Goal: Find contact information: Find contact information

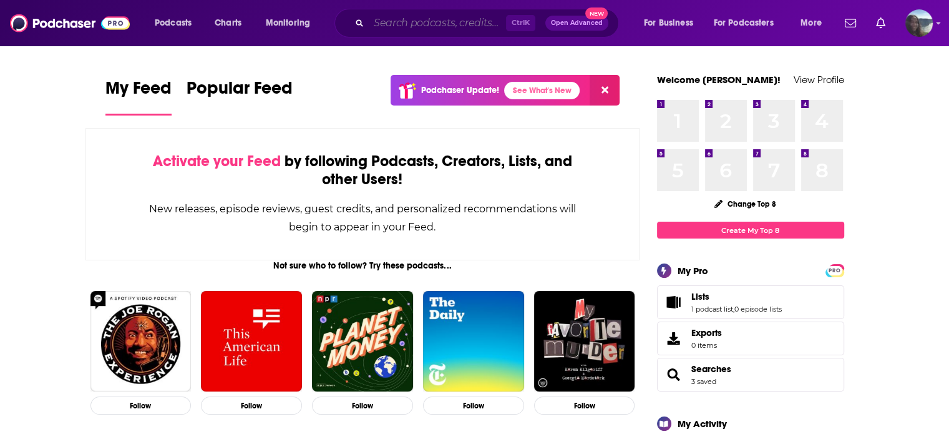
click at [415, 26] on input "Search podcasts, credits, & more..." at bounding box center [437, 23] width 137 height 20
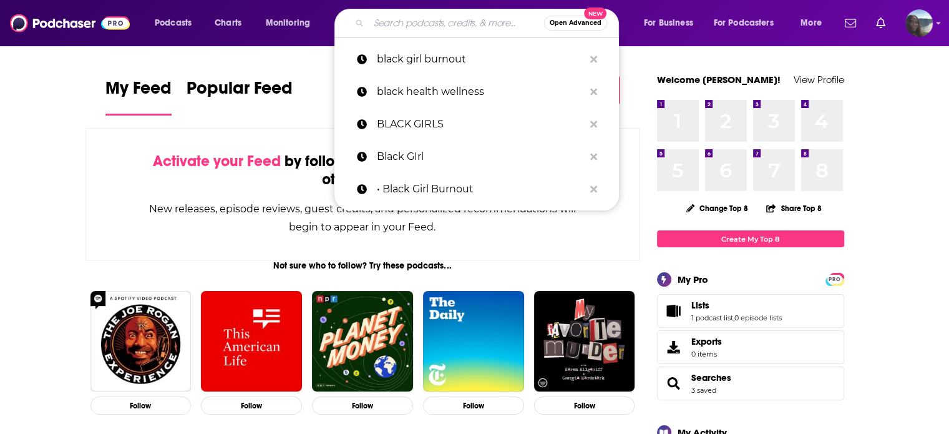
click at [468, 23] on input "Search podcasts, credits, & more..." at bounding box center [456, 23] width 175 height 20
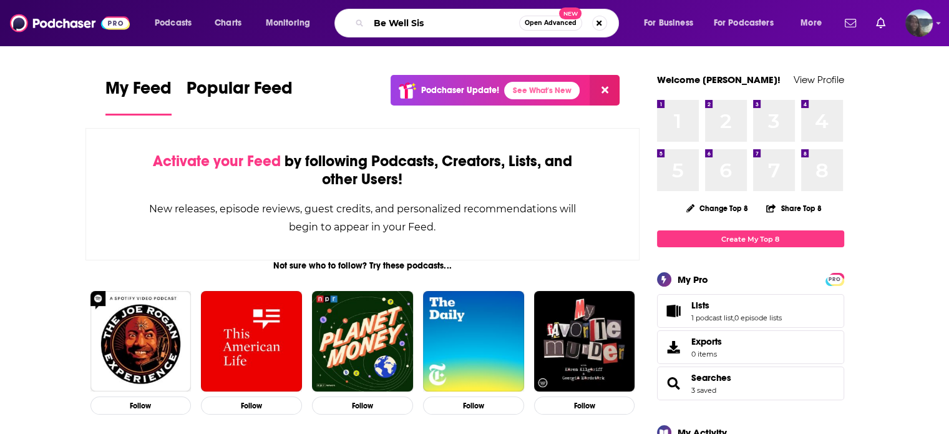
type input "Be Well Sis"
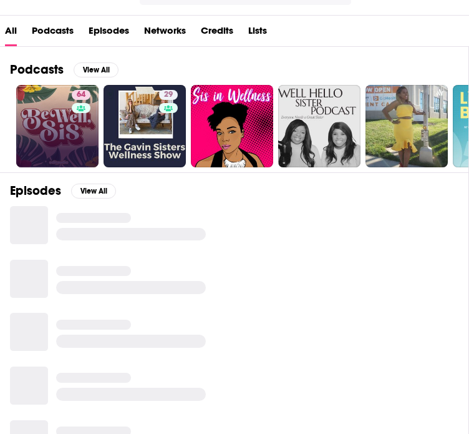
scroll to position [100, 0]
click at [33, 146] on link "64 Be Well Sis: The Podcast" at bounding box center [57, 126] width 82 height 82
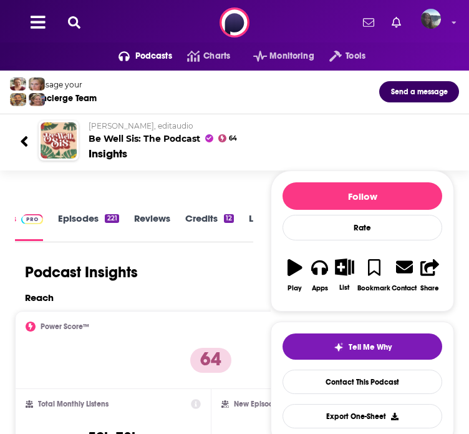
scroll to position [323, 0]
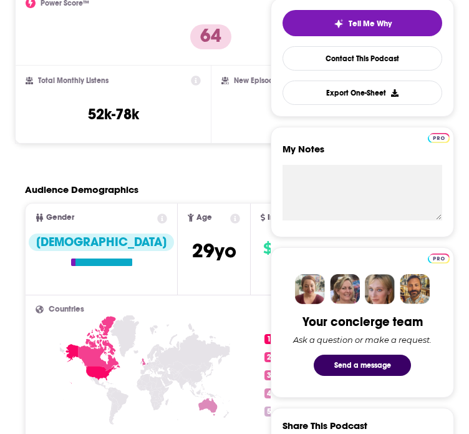
click at [378, 117] on div "Tell Me Why Contact This Podcast Export One-Sheet" at bounding box center [362, 57] width 183 height 119
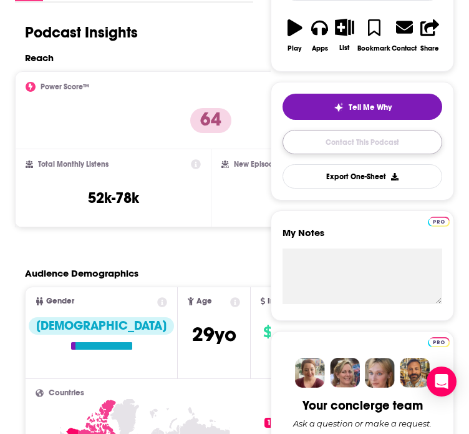
click at [330, 154] on link "Contact This Podcast" at bounding box center [363, 142] width 160 height 24
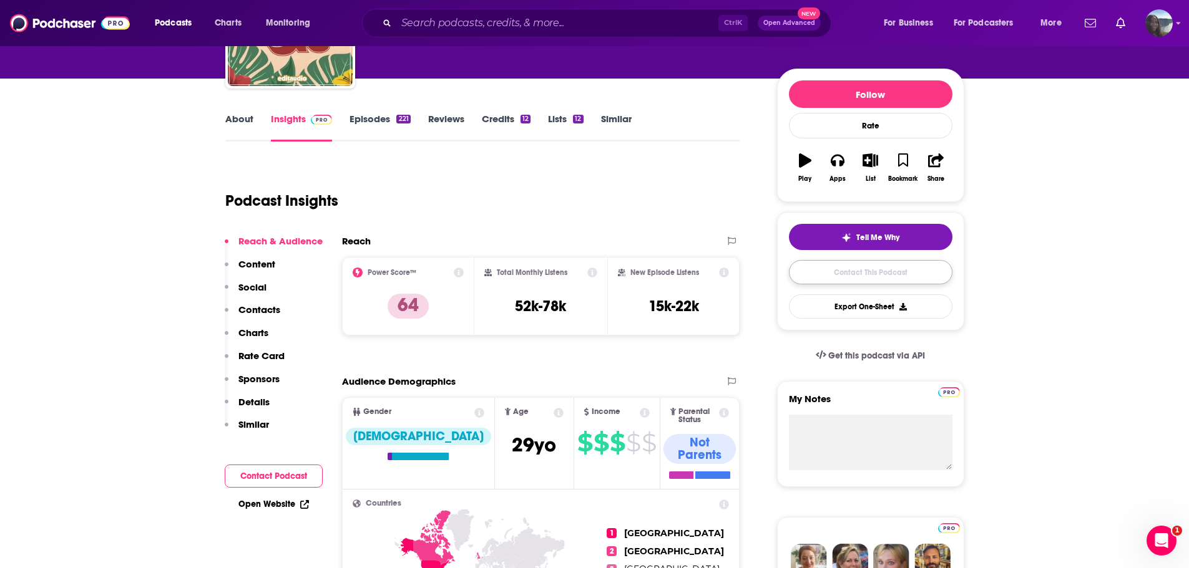
click at [469, 275] on link "Contact This Podcast" at bounding box center [870, 272] width 163 height 24
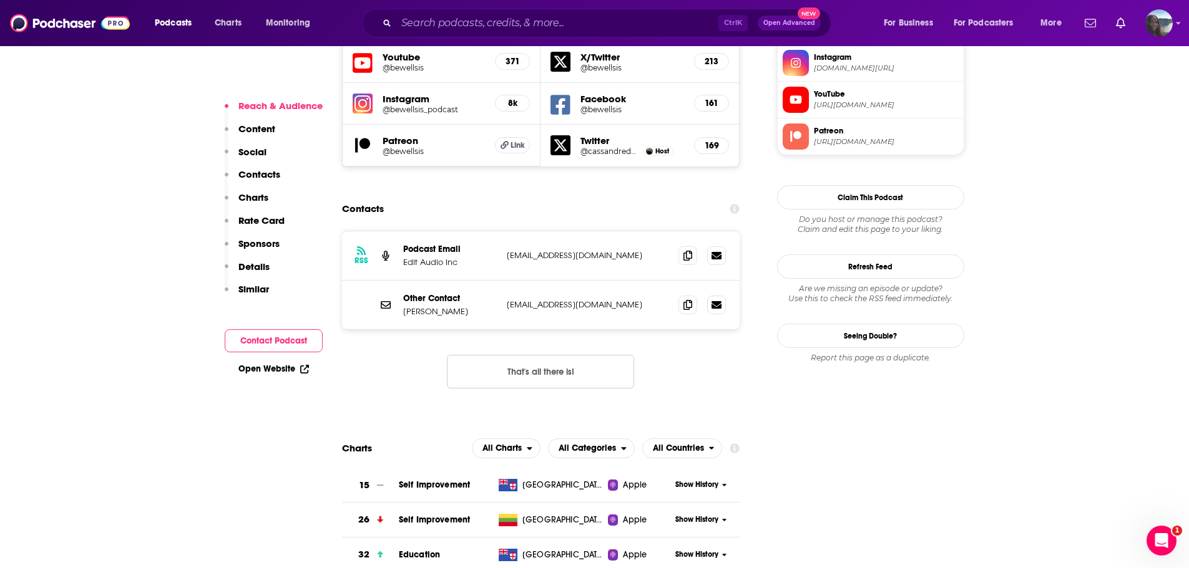
scroll to position [1160, 0]
click at [469, 301] on p "hello@thebewellsis.com" at bounding box center [588, 306] width 162 height 11
copy div "hello@thebewellsis.com hello@thebewellsis.com"
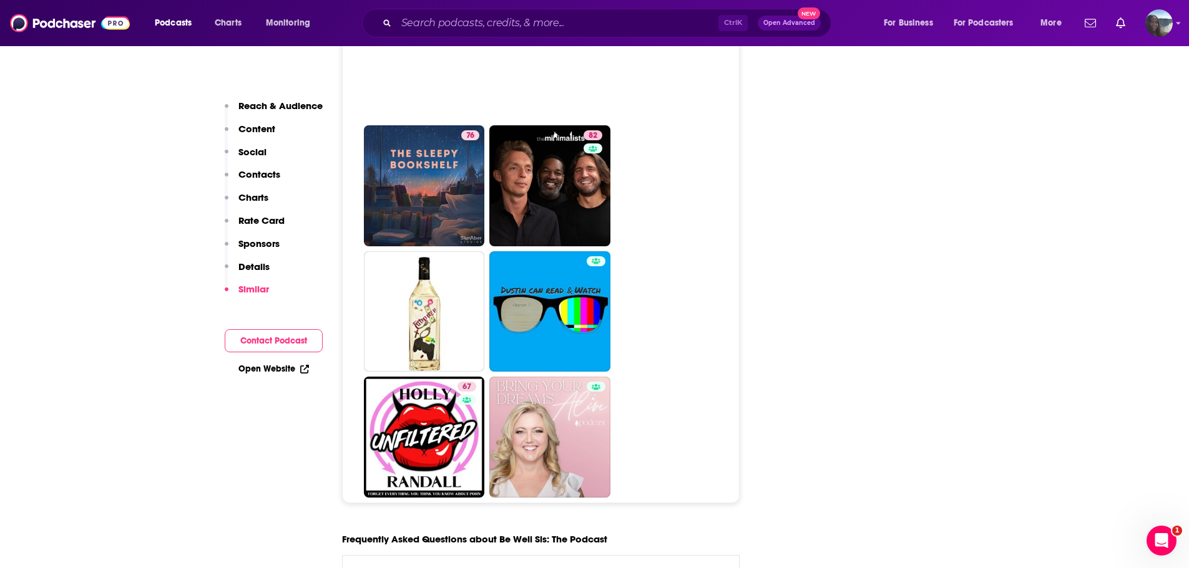
scroll to position [6114, 0]
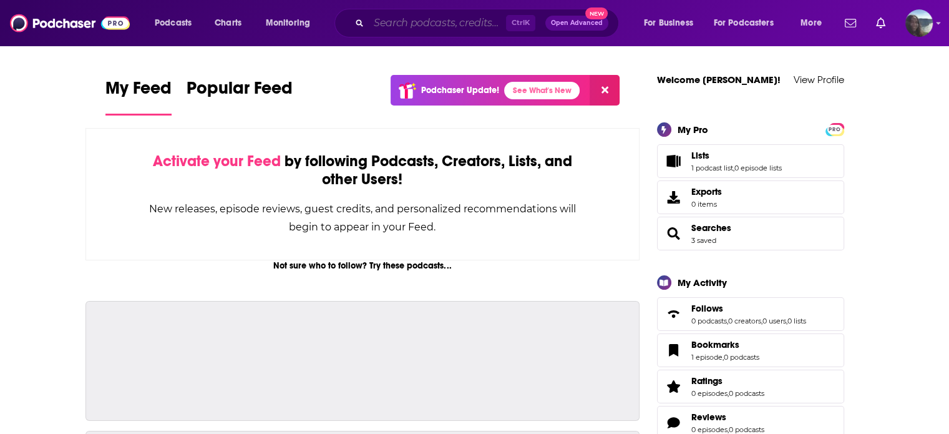
click at [432, 19] on input "Search podcasts, credits, & more..." at bounding box center [437, 23] width 137 height 20
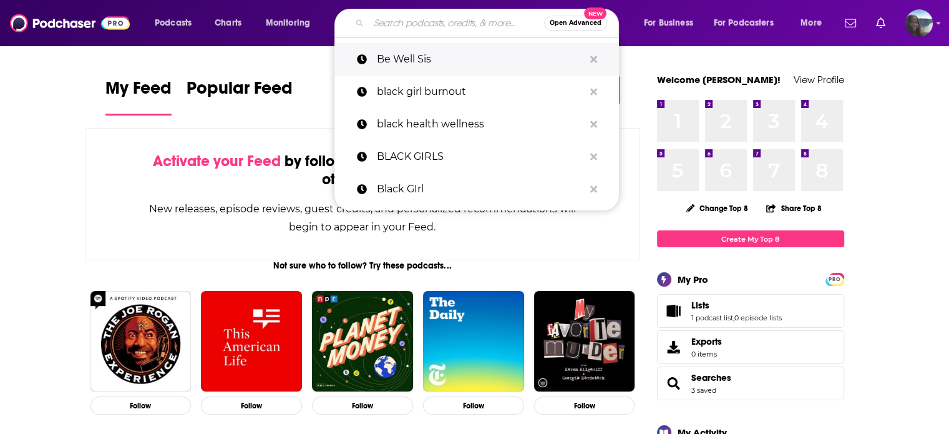
click at [414, 61] on p "Be Well Sis" at bounding box center [480, 59] width 207 height 32
type input "Be Well Sis"
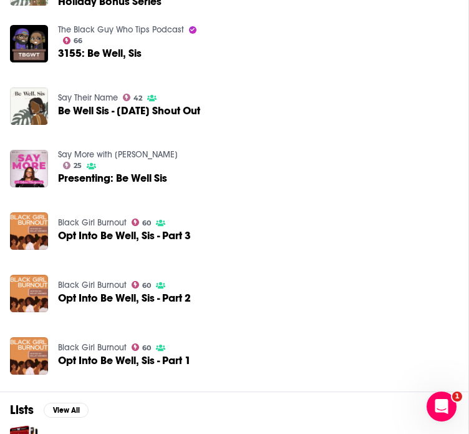
scroll to position [469, 0]
click at [135, 160] on link "Say More with Tulaine Montgomery" at bounding box center [118, 154] width 120 height 11
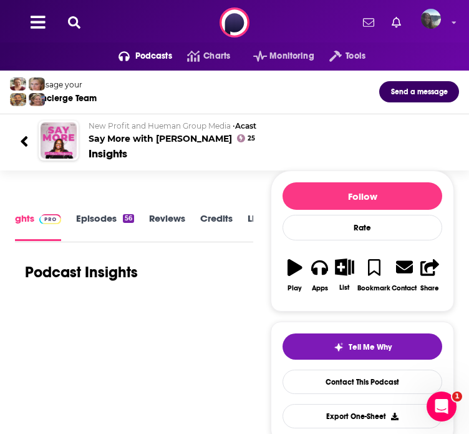
scroll to position [51, 0]
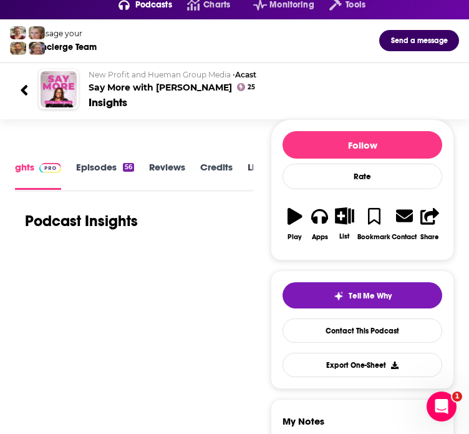
click at [110, 79] on span "New Profit and Hueman Group Media" at bounding box center [160, 74] width 142 height 9
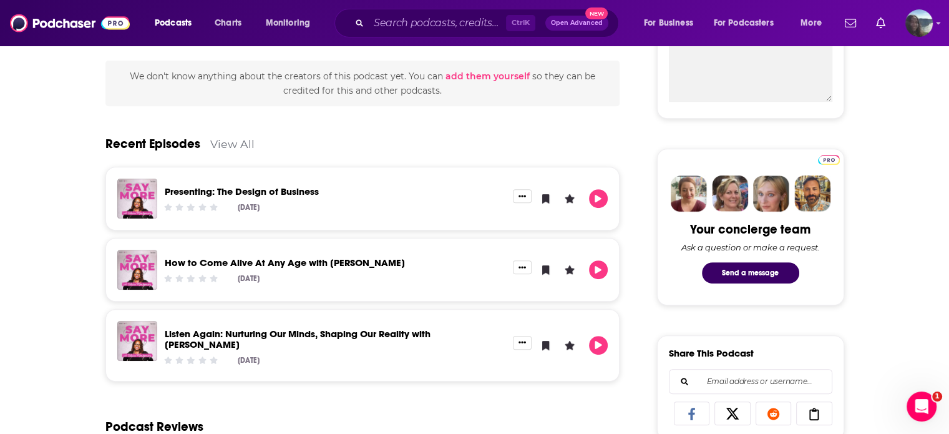
scroll to position [494, 0]
click at [226, 139] on link "View All" at bounding box center [232, 143] width 44 height 13
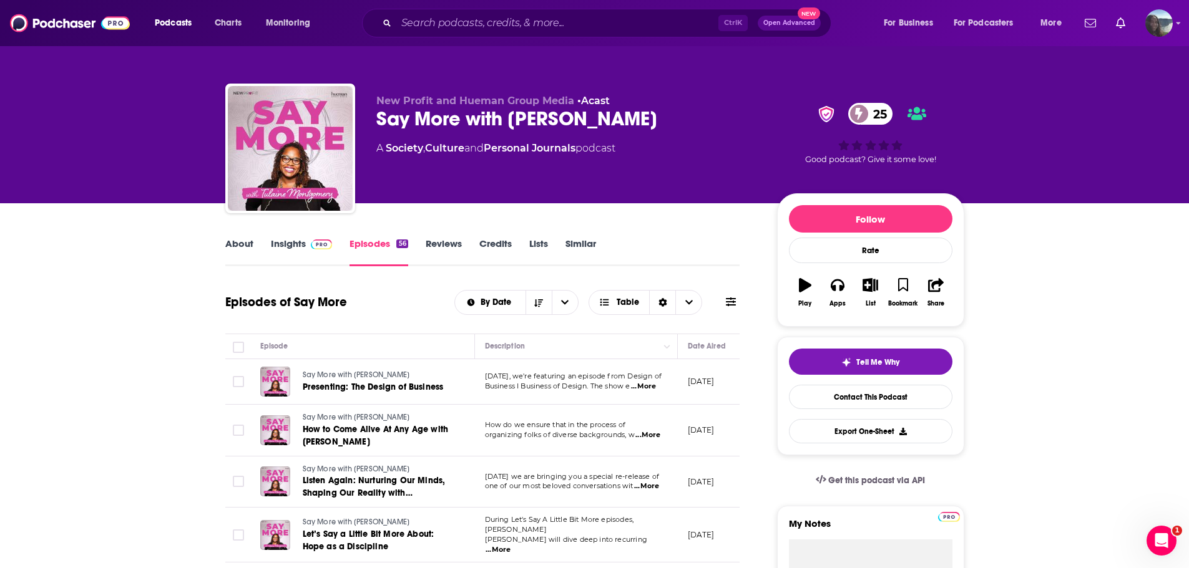
click at [294, 249] on link "Insights" at bounding box center [302, 252] width 62 height 29
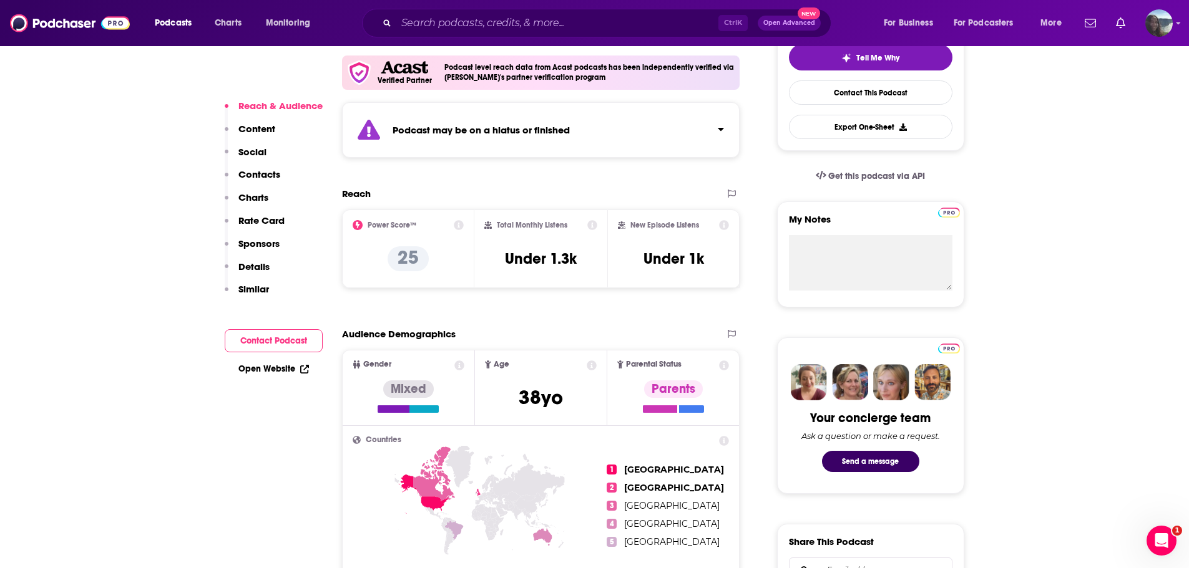
scroll to position [374, 0]
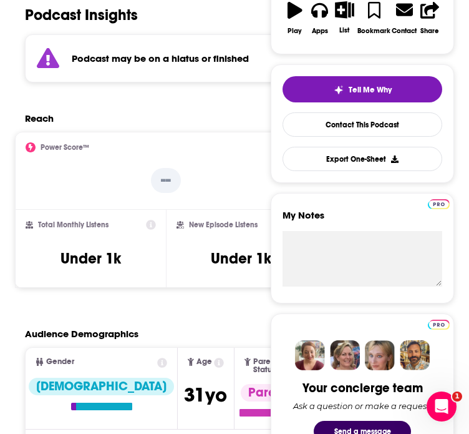
scroll to position [257, 0]
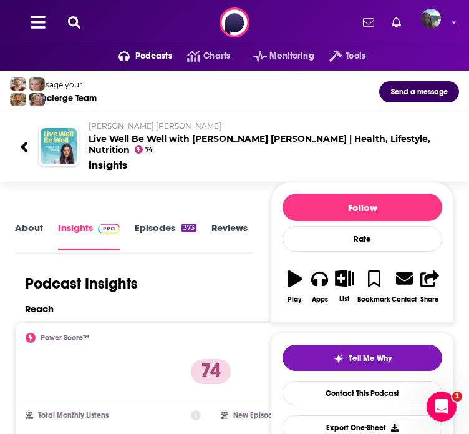
scroll to position [29, 0]
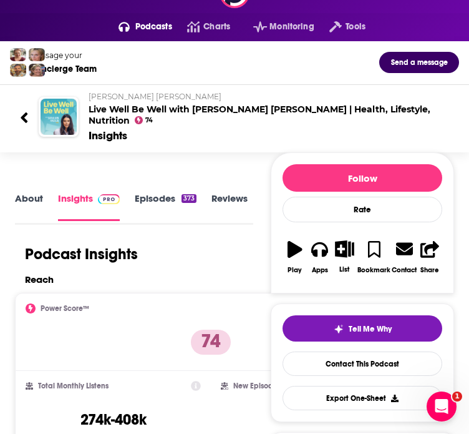
click at [15, 207] on link "About" at bounding box center [29, 206] width 28 height 29
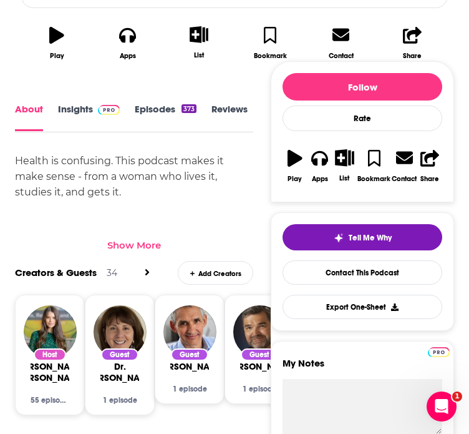
scroll to position [435, 0]
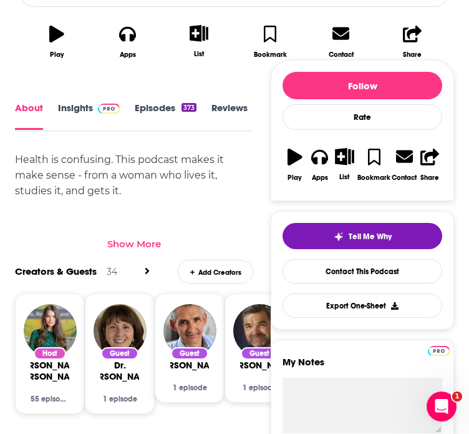
click at [150, 238] on div "Show More" at bounding box center [134, 244] width 54 height 12
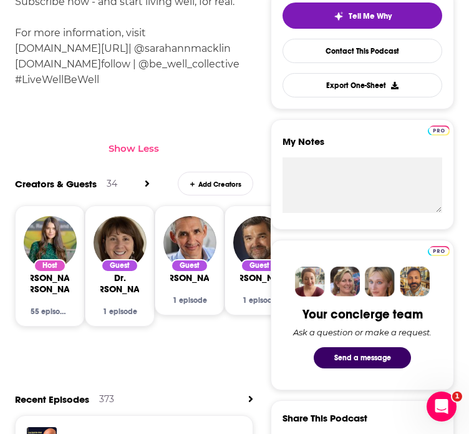
scroll to position [671, 0]
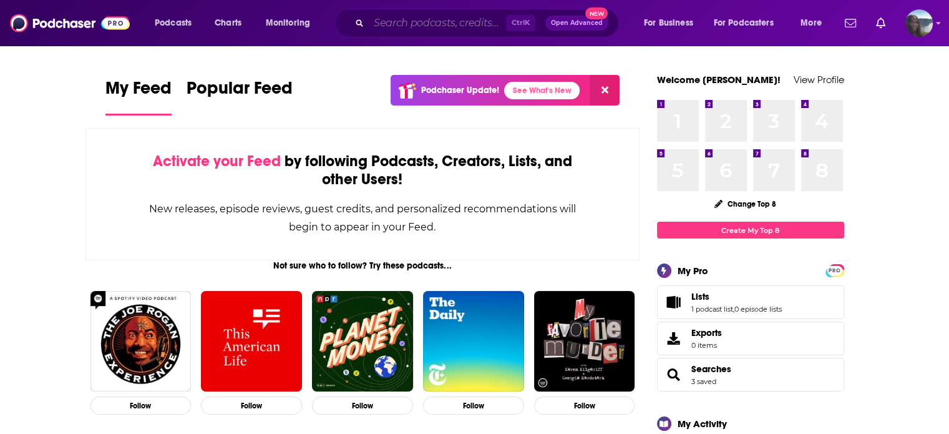
click at [437, 16] on input "Search podcasts, credits, & more..." at bounding box center [437, 23] width 137 height 20
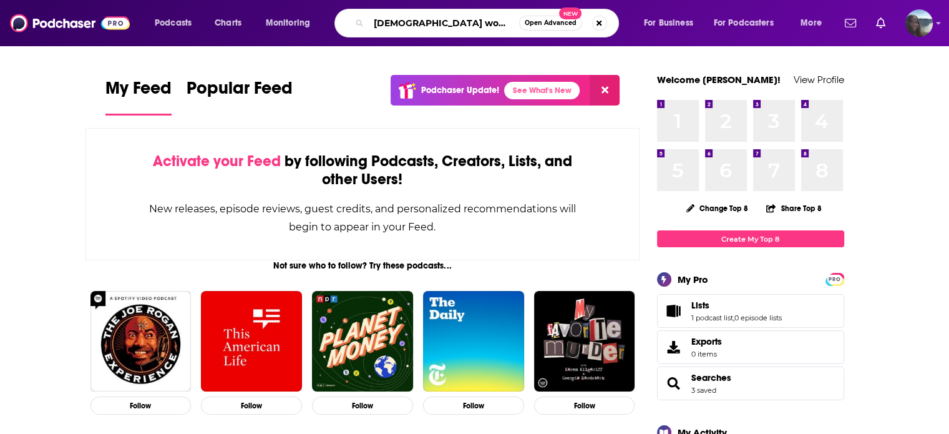
type input "[DEMOGRAPHIC_DATA] women"
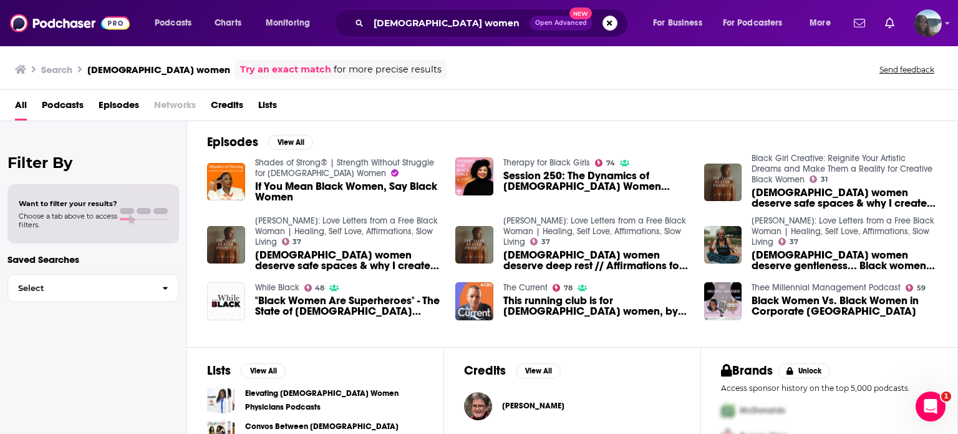
scroll to position [270, 0]
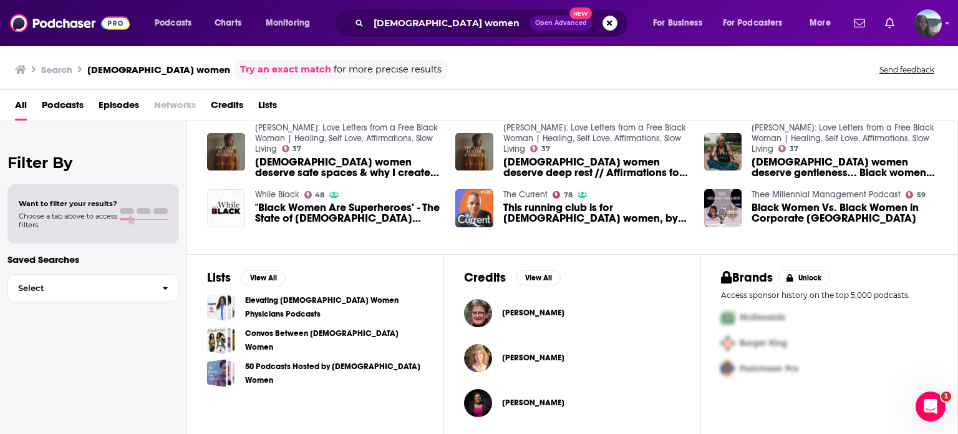
click at [339, 376] on link "50 Podcasts Hosted by Black Women" at bounding box center [334, 372] width 178 height 27
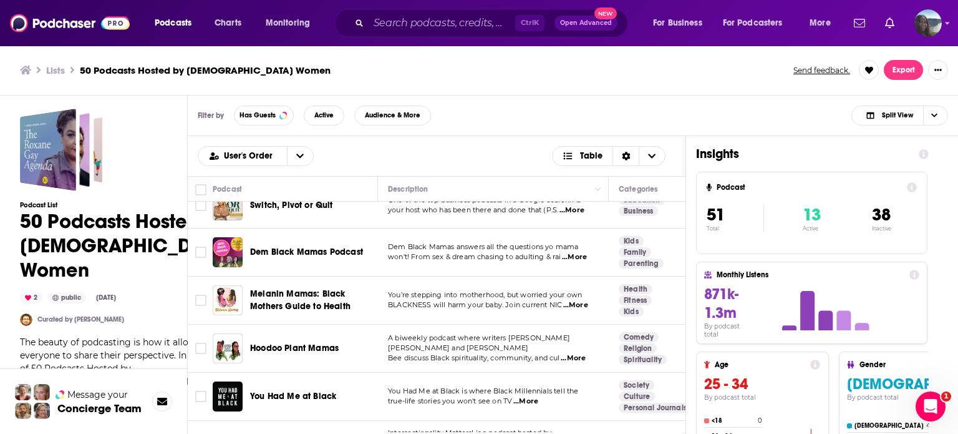
scroll to position [352, 0]
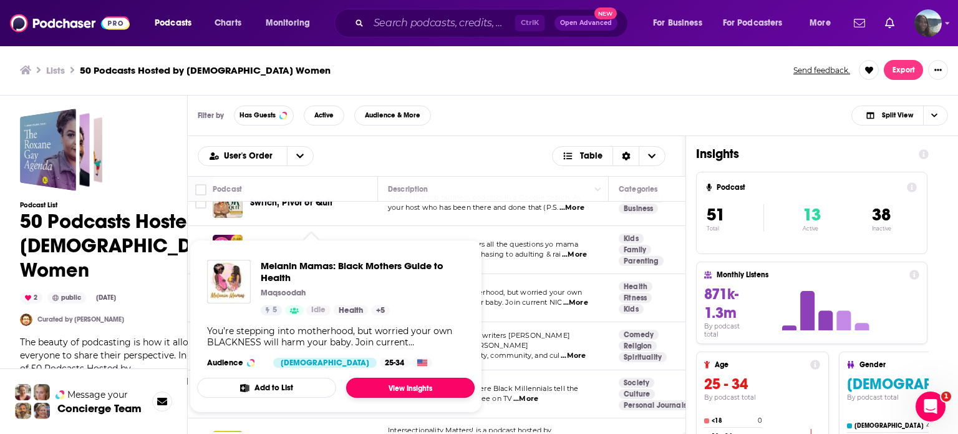
drag, startPoint x: 294, startPoint y: 294, endPoint x: 413, endPoint y: 383, distance: 148.4
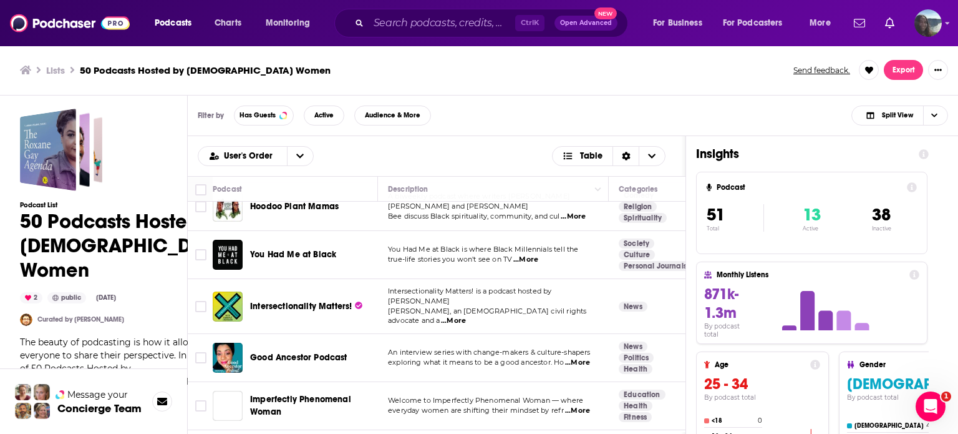
scroll to position [492, 0]
click at [466, 315] on span "...More" at bounding box center [453, 320] width 25 height 10
click at [436, 69] on ul "Lists 50 Podcasts Hosted by Black Women" at bounding box center [400, 70] width 760 height 12
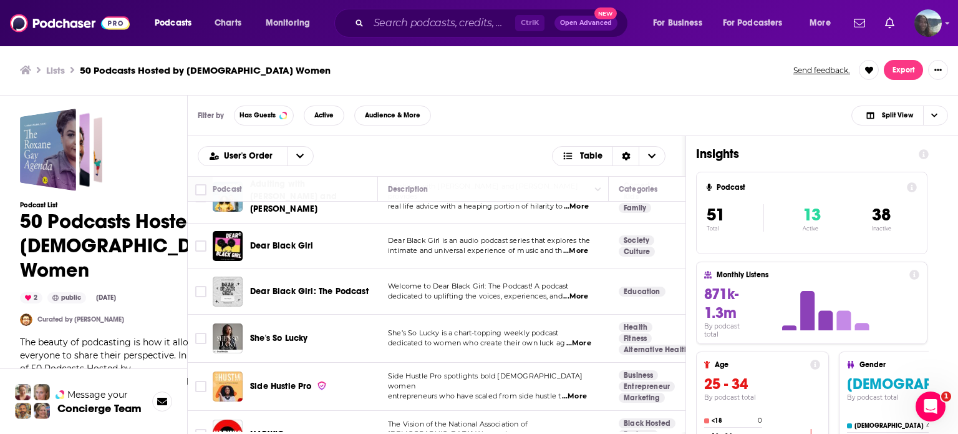
scroll to position [1396, 0]
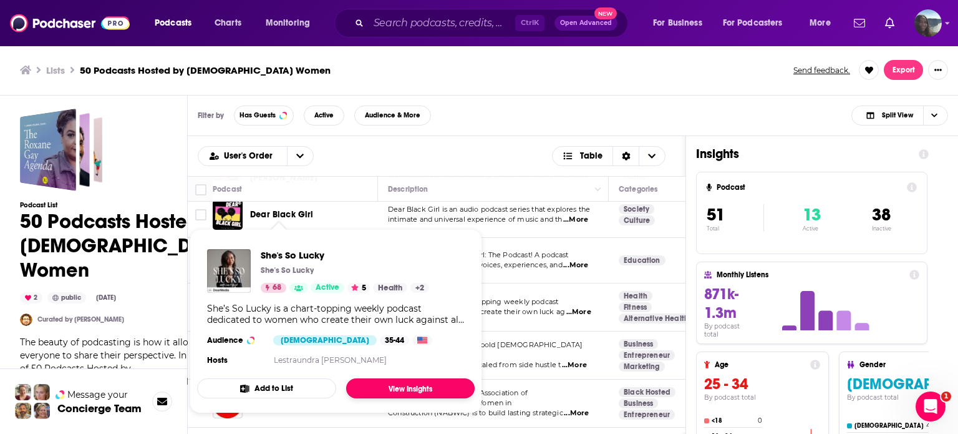
drag, startPoint x: 263, startPoint y: 281, endPoint x: 406, endPoint y: 392, distance: 181.5
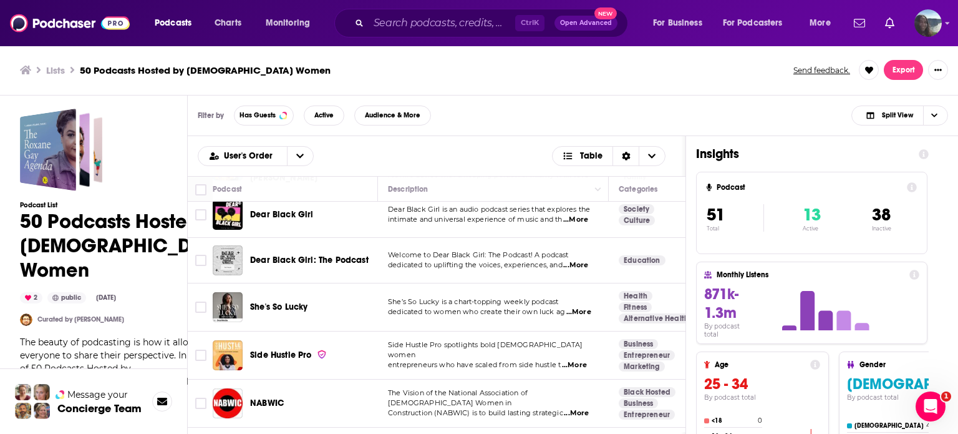
click at [469, 112] on div "Filter by Has Guests Active Audience & More Split View" at bounding box center [573, 115] width 771 height 41
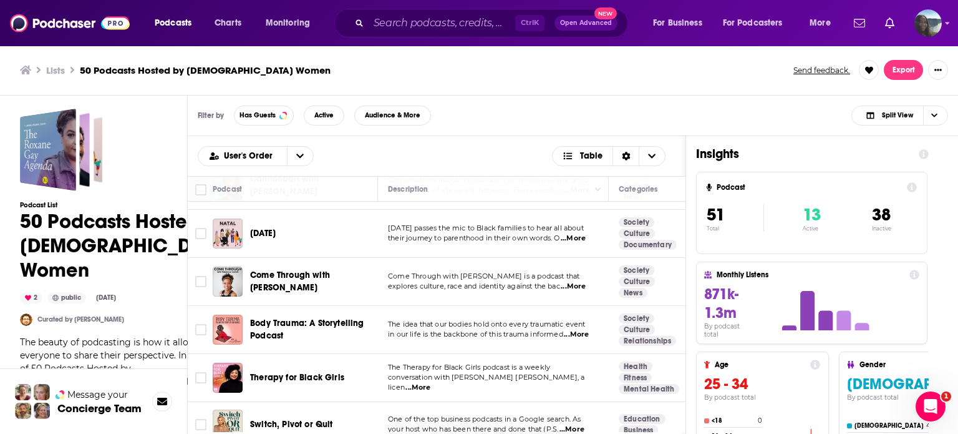
scroll to position [0, 0]
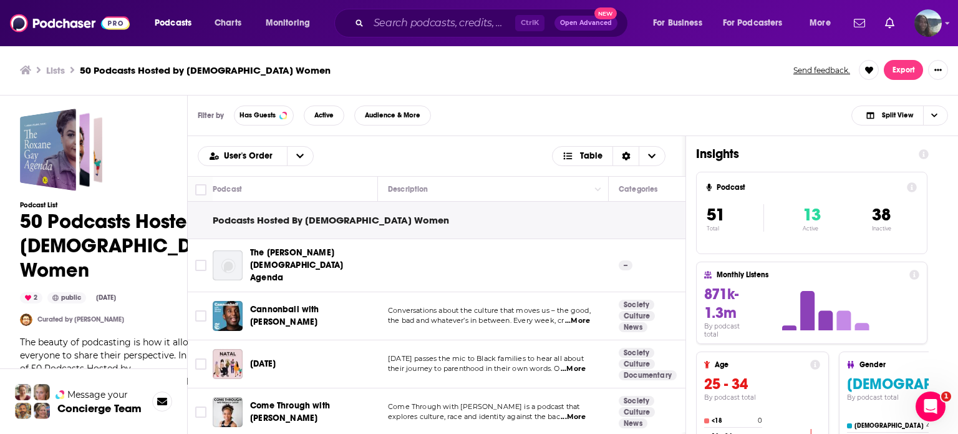
click at [321, 261] on span "The Roxane Gay Agenda" at bounding box center [296, 265] width 93 height 36
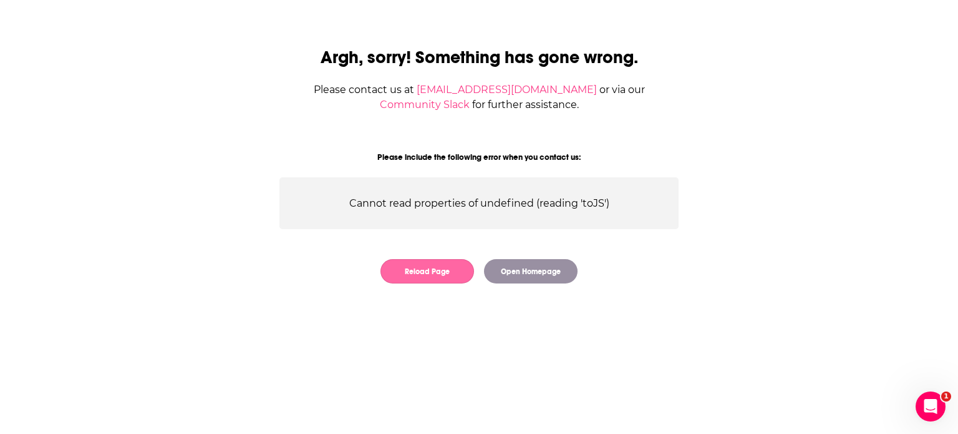
click at [429, 266] on button "Reload Page" at bounding box center [428, 271] width 94 height 24
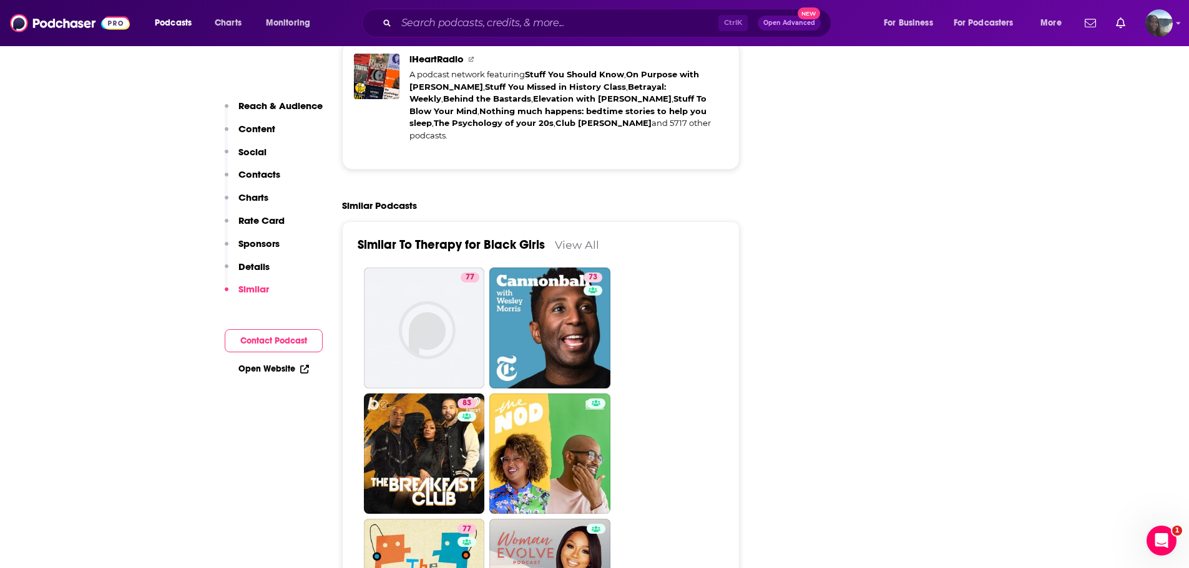
scroll to position [3057, 0]
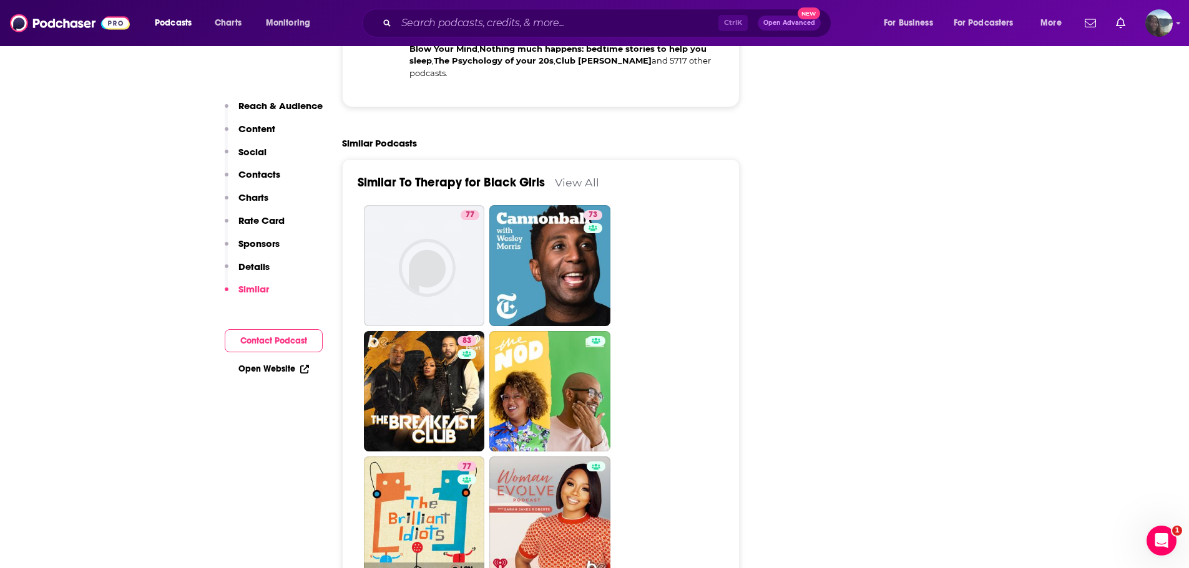
click at [469, 176] on link "View All" at bounding box center [577, 182] width 44 height 13
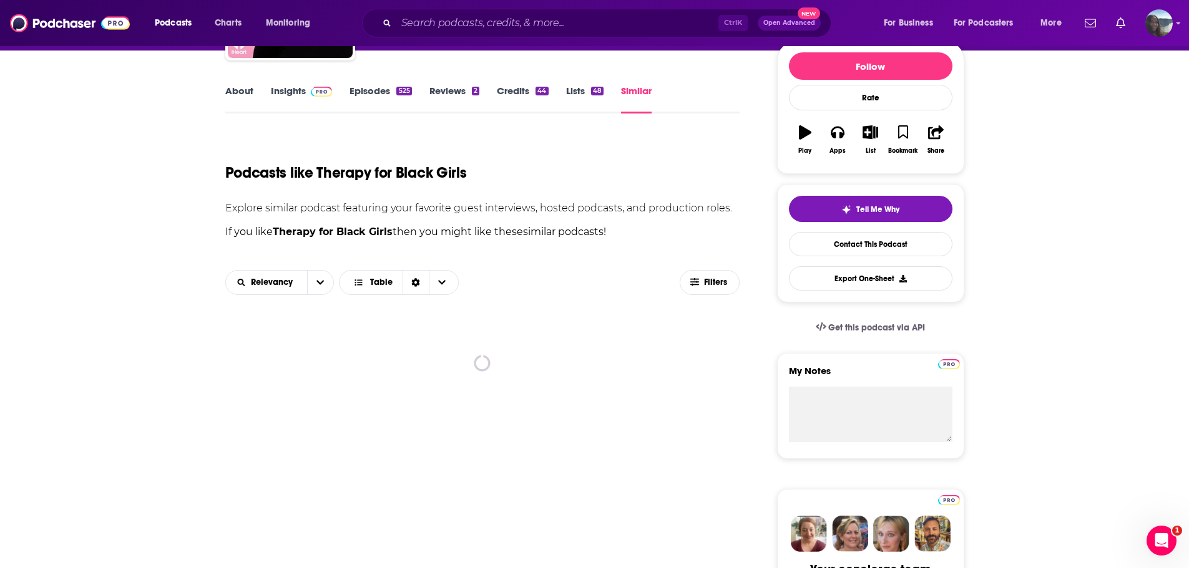
scroll to position [187, 0]
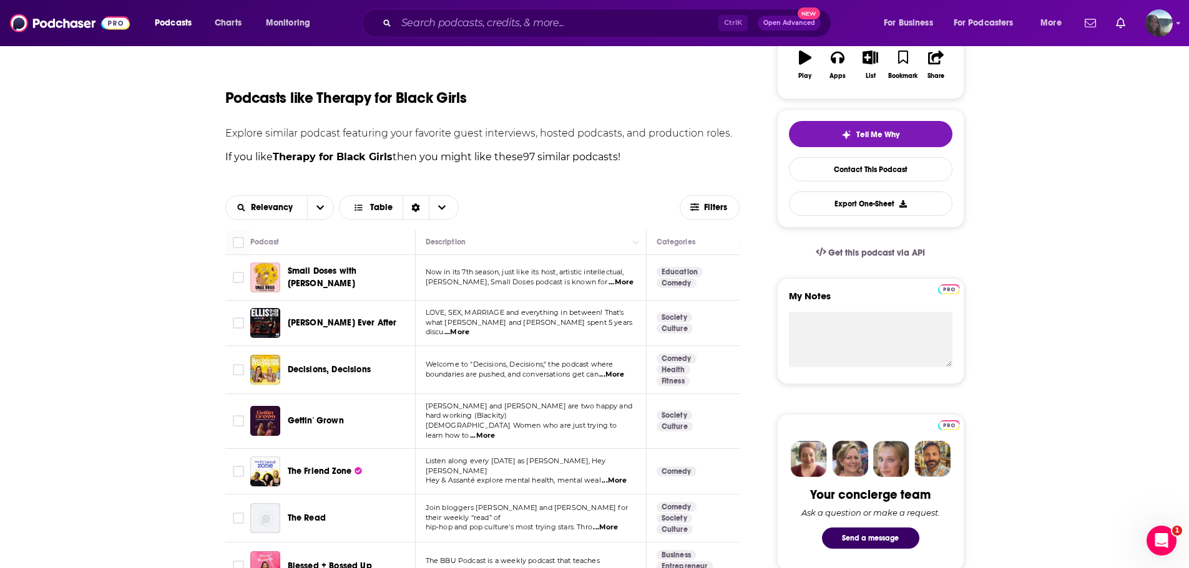
scroll to position [250, 0]
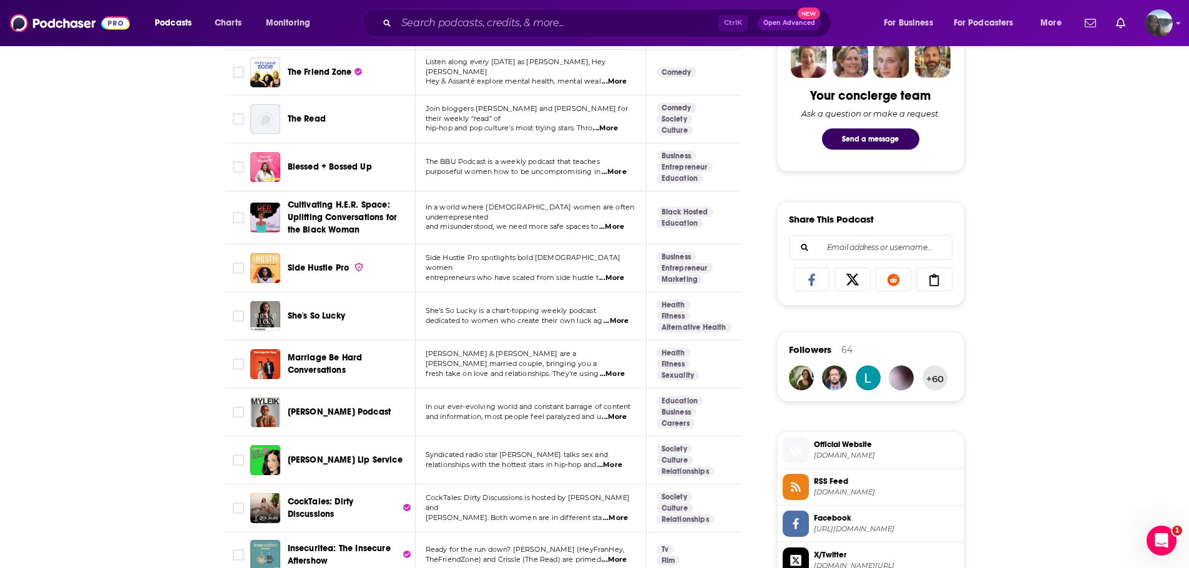
scroll to position [562, 0]
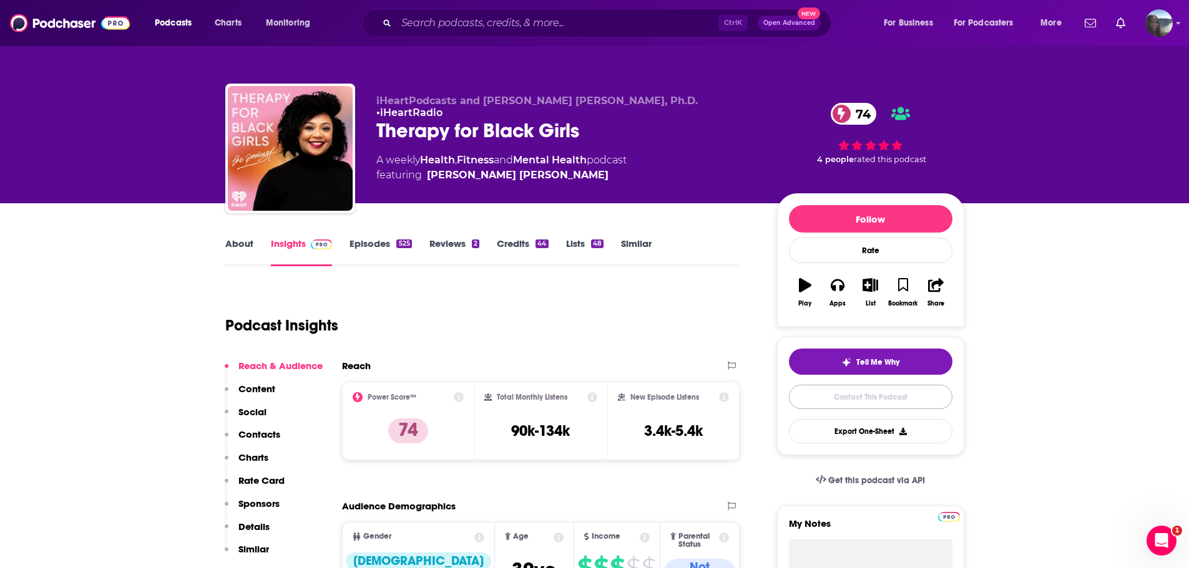
click at [890, 400] on link "Contact This Podcast" at bounding box center [870, 397] width 163 height 24
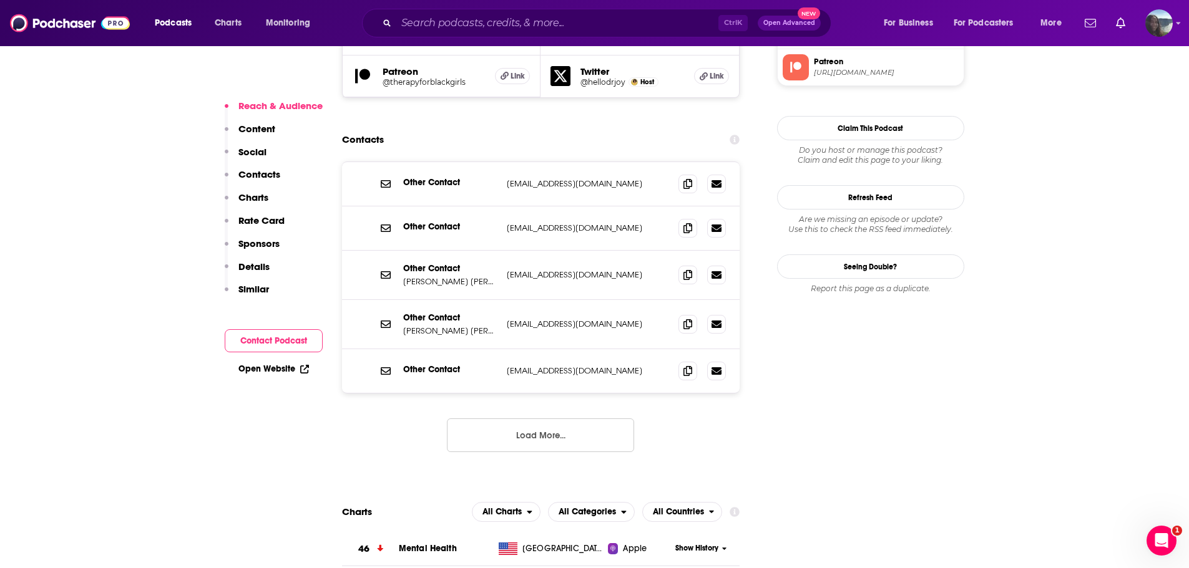
scroll to position [1208, 0]
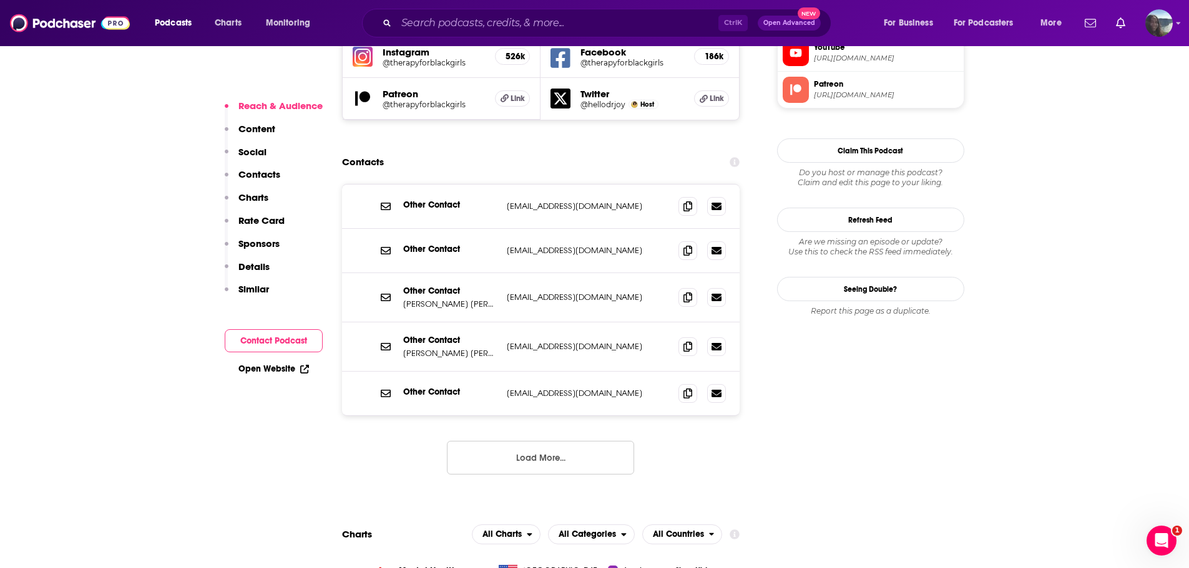
click at [537, 292] on p "joy@therapyforblackgirls.com" at bounding box center [588, 297] width 162 height 11
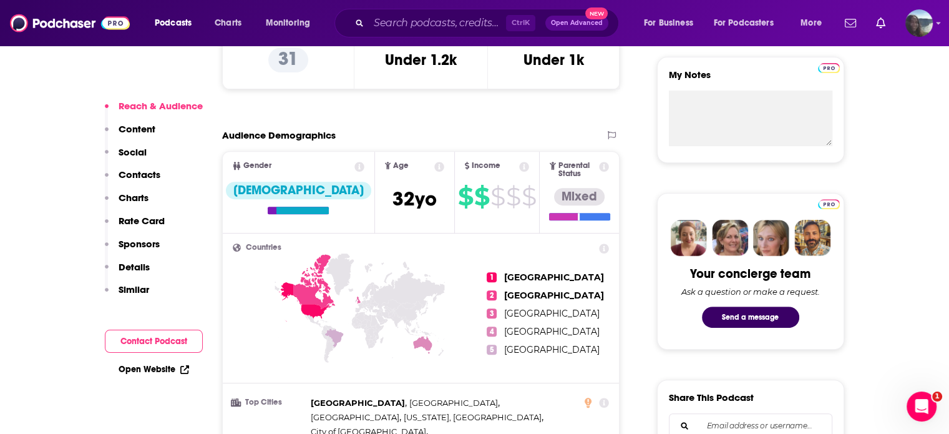
scroll to position [450, 0]
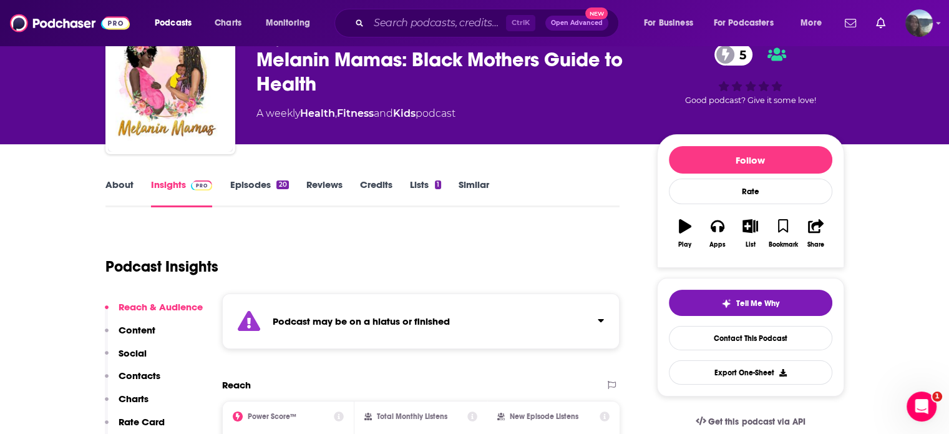
scroll to position [64, 0]
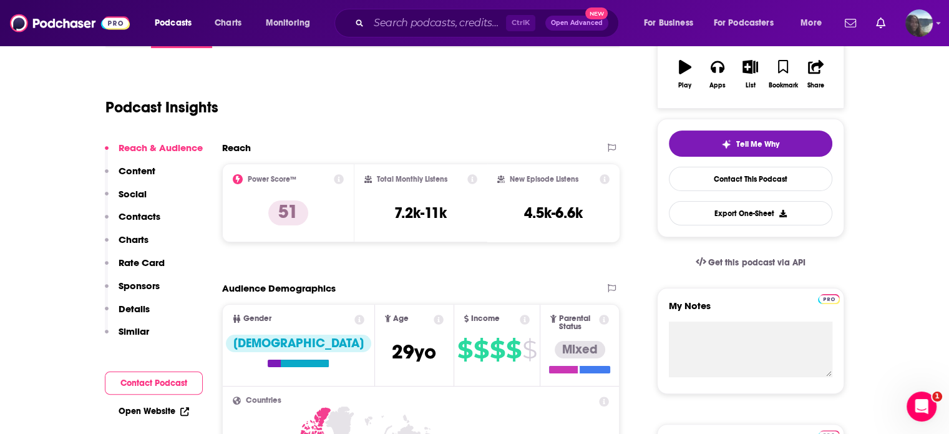
scroll to position [85, 0]
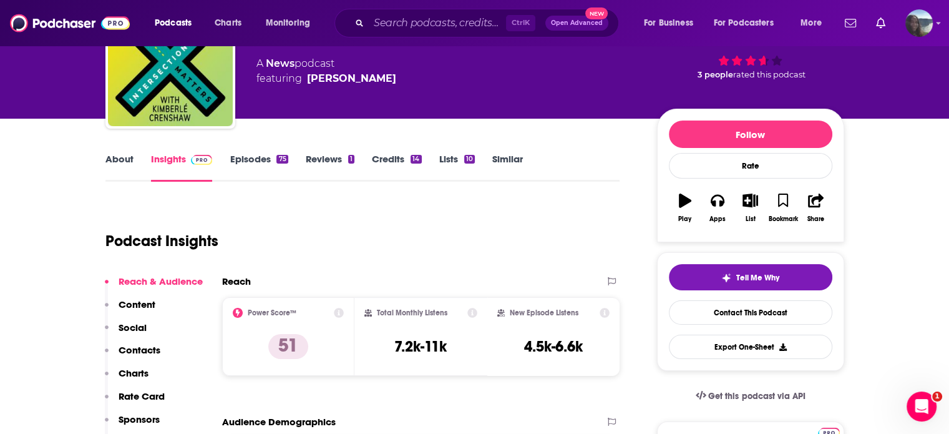
click at [258, 164] on link "Episodes 75" at bounding box center [259, 167] width 58 height 29
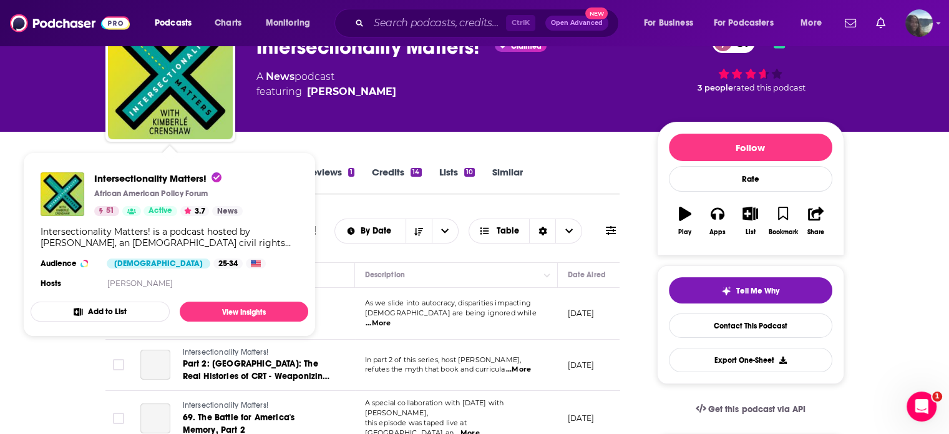
scroll to position [160, 0]
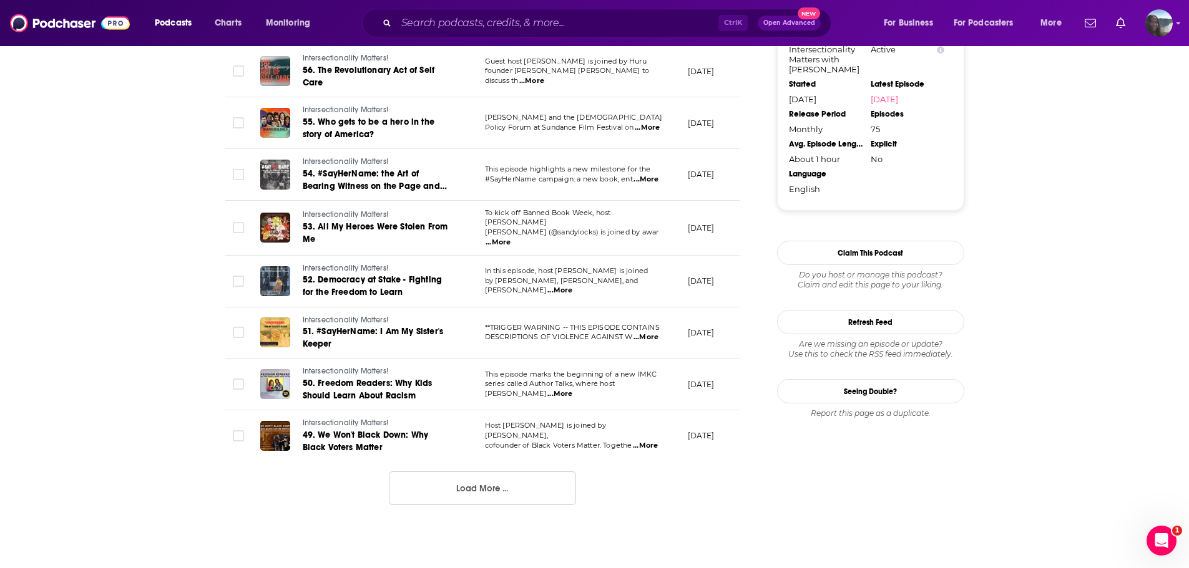
scroll to position [1185, 0]
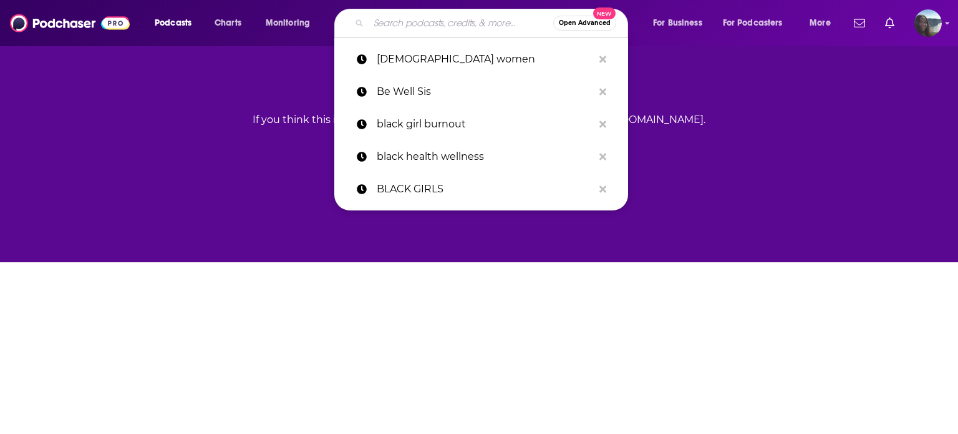
click at [464, 24] on input "Search podcasts, credits, & more..." at bounding box center [461, 23] width 185 height 20
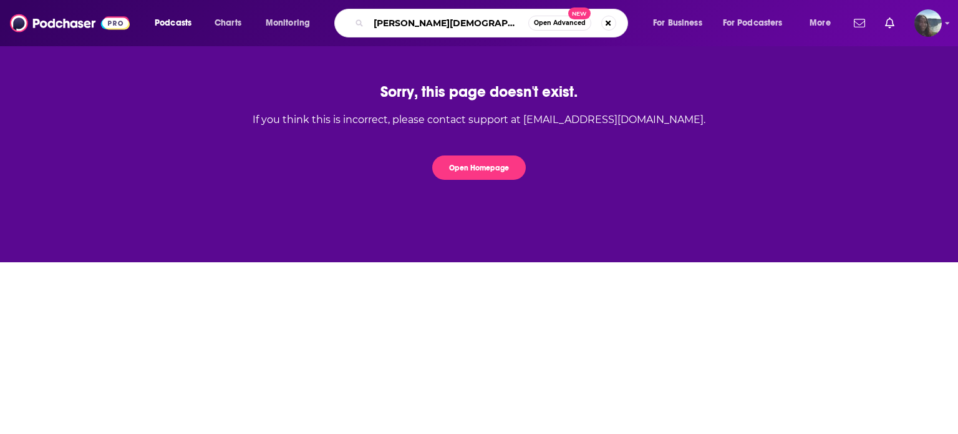
type input "roxane gay agenda"
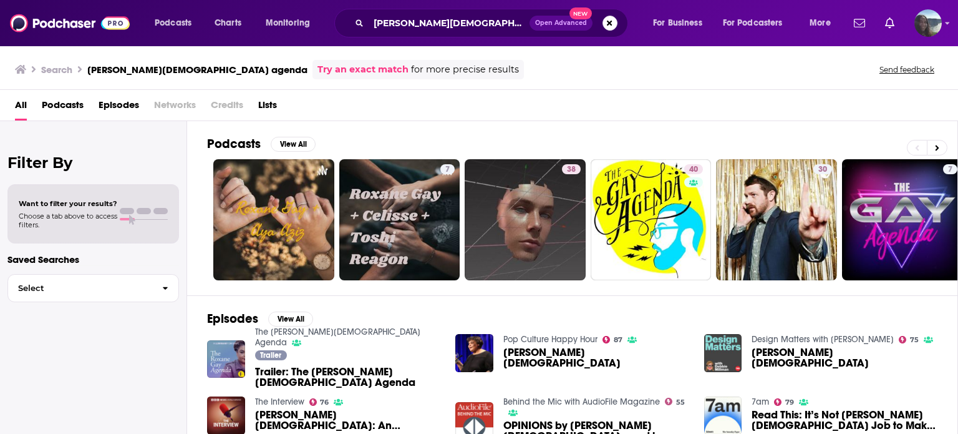
click at [109, 309] on div "Filter By Want to filter your results? Choose a tab above to access filters. Sa…" at bounding box center [93, 338] width 187 height 434
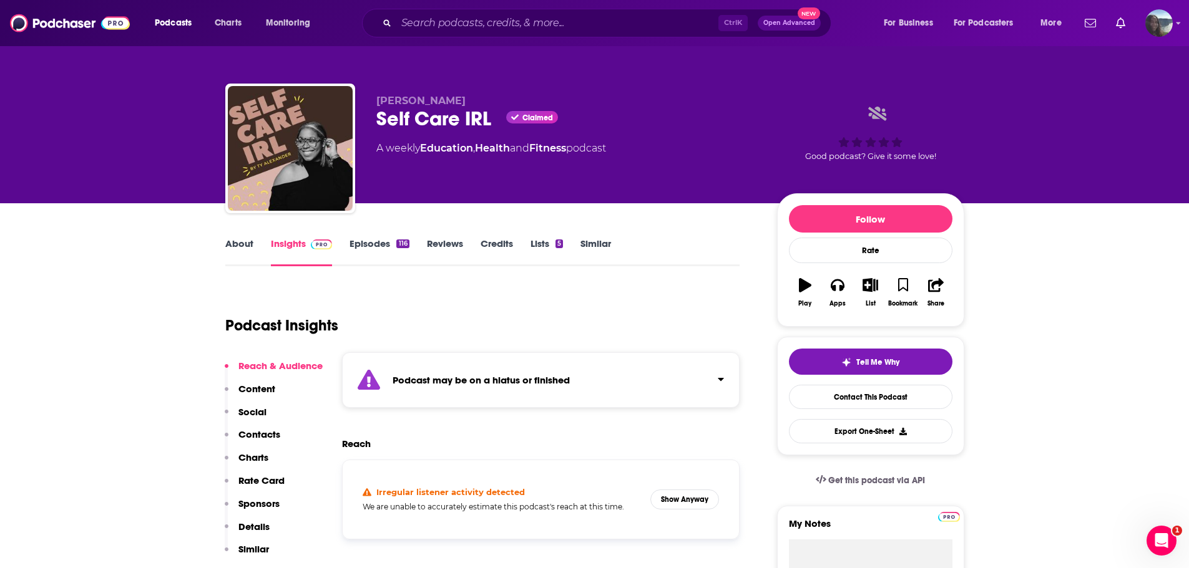
click at [367, 247] on link "Episodes 116" at bounding box center [378, 252] width 59 height 29
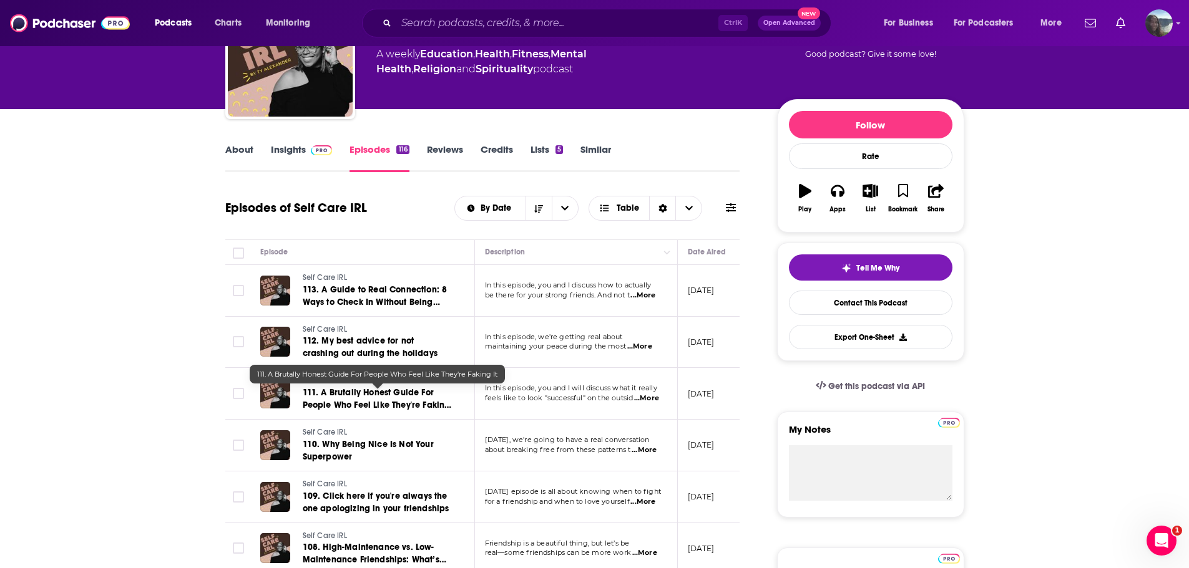
scroll to position [125, 0]
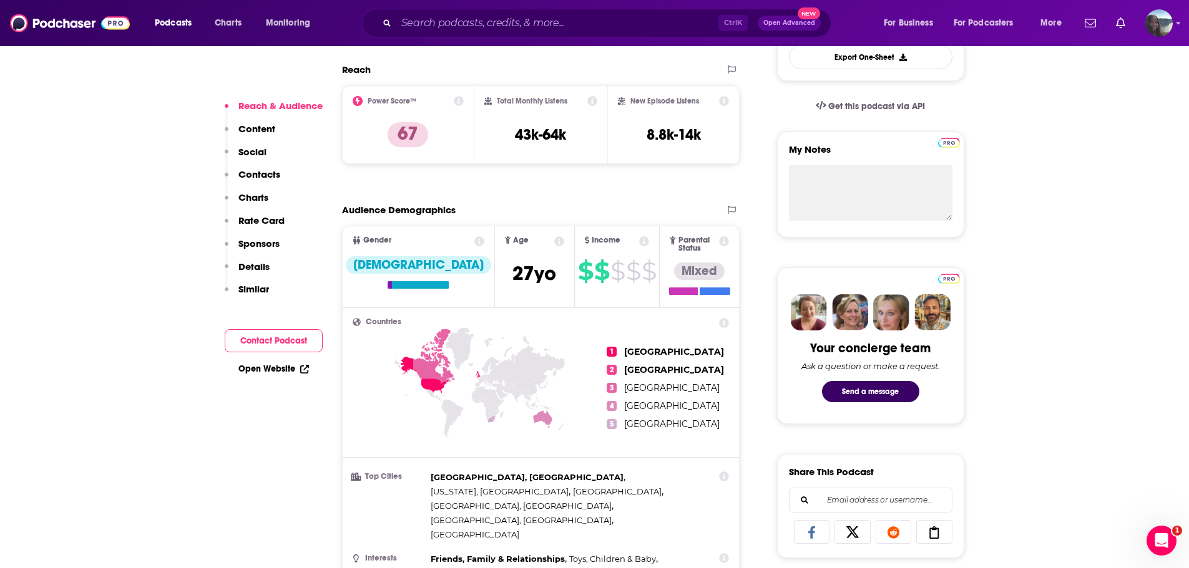
scroll to position [62, 0]
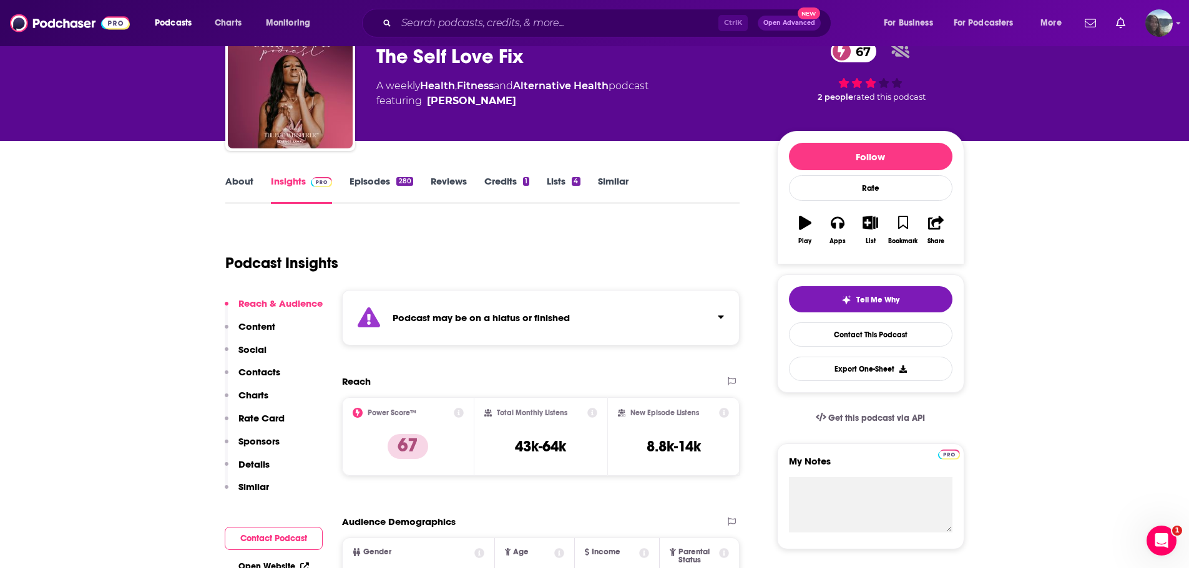
click at [382, 179] on link "Episodes 280" at bounding box center [380, 189] width 63 height 29
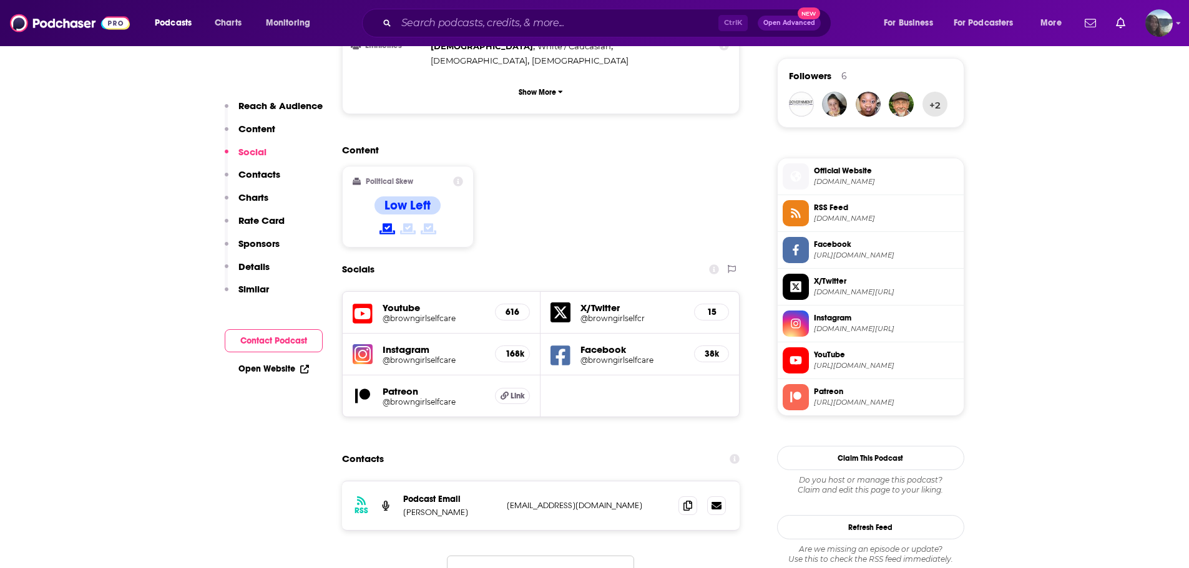
scroll to position [936, 0]
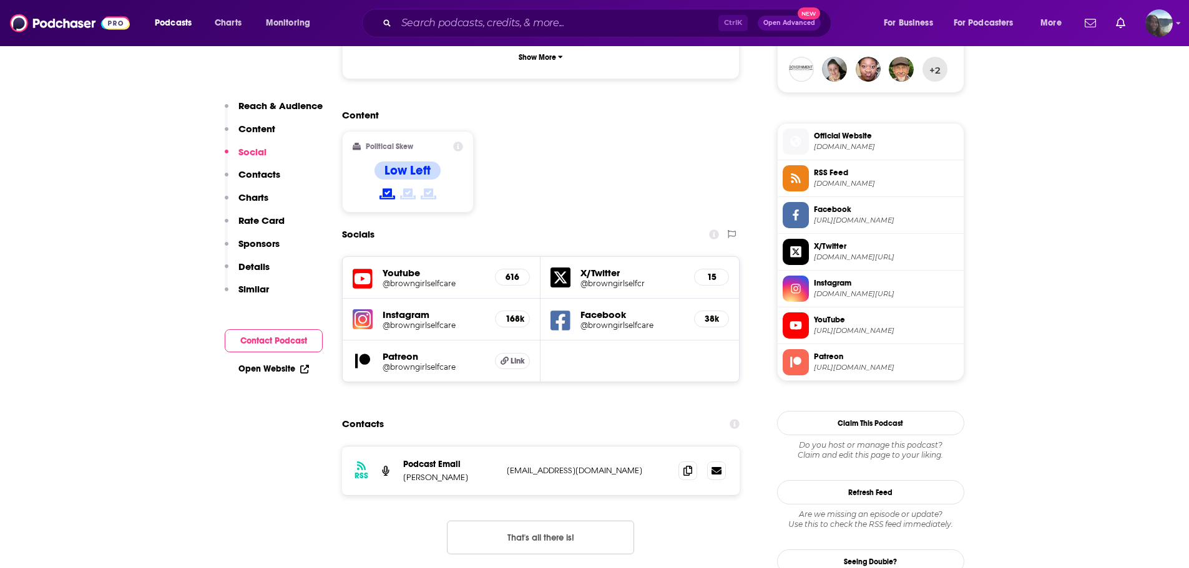
click at [578, 465] on p "connect@browngirlselfcare.com" at bounding box center [588, 470] width 162 height 11
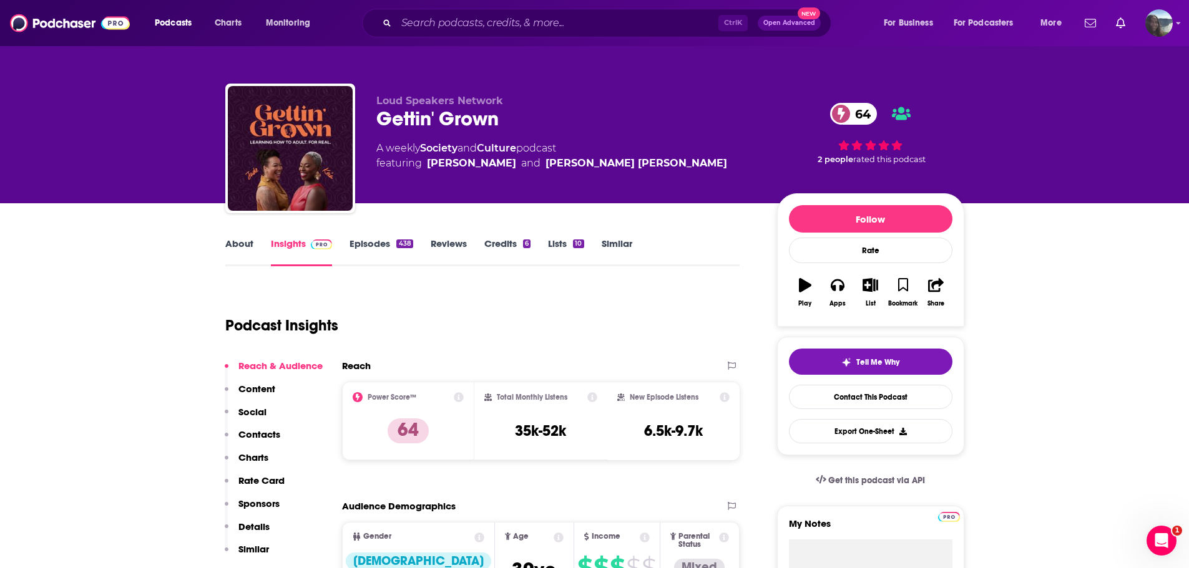
click at [366, 250] on link "Episodes 438" at bounding box center [380, 252] width 63 height 29
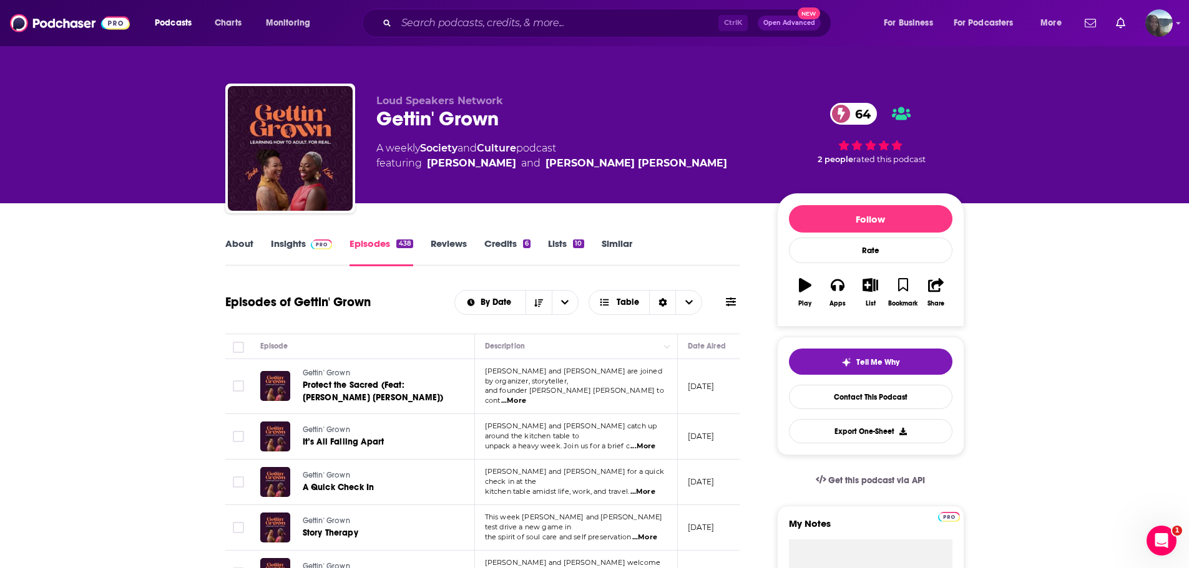
click at [283, 245] on link "Insights" at bounding box center [302, 252] width 62 height 29
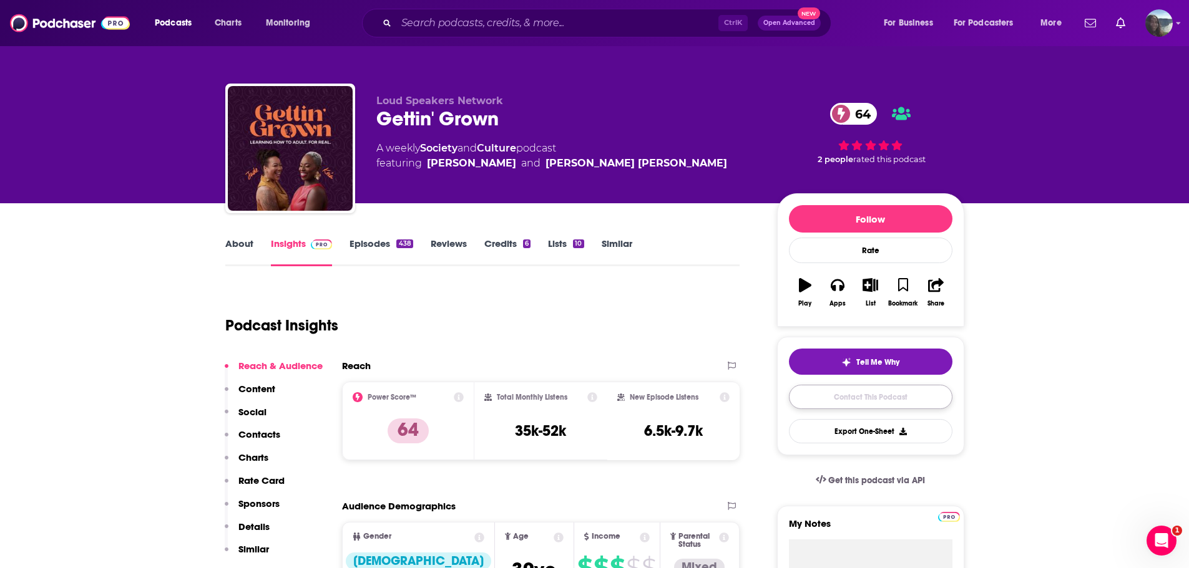
click at [855, 403] on link "Contact This Podcast" at bounding box center [870, 397] width 163 height 24
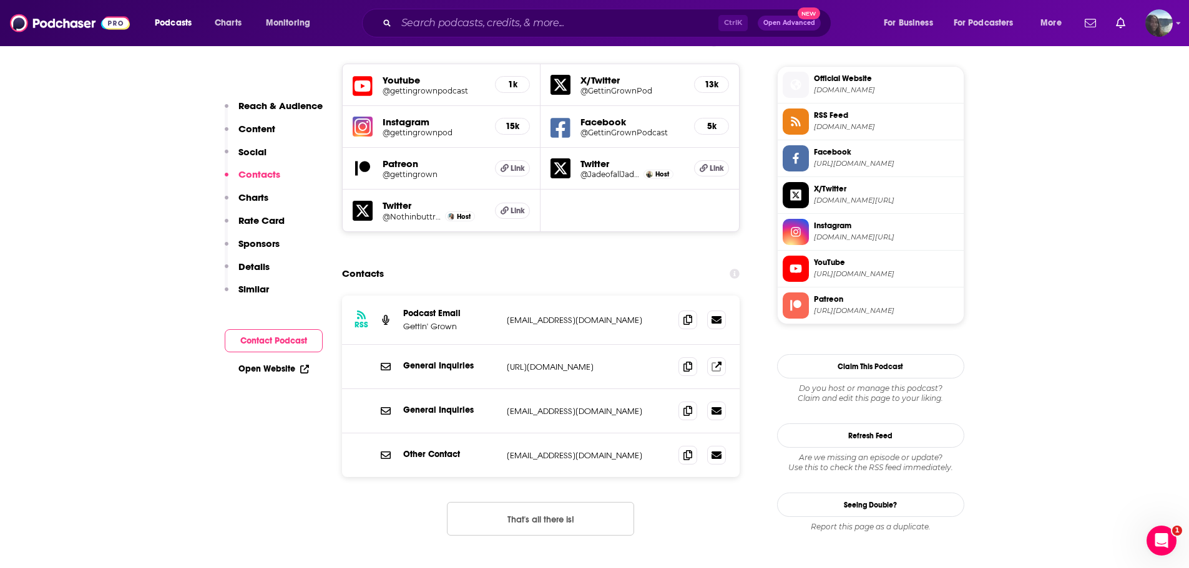
scroll to position [1111, 0]
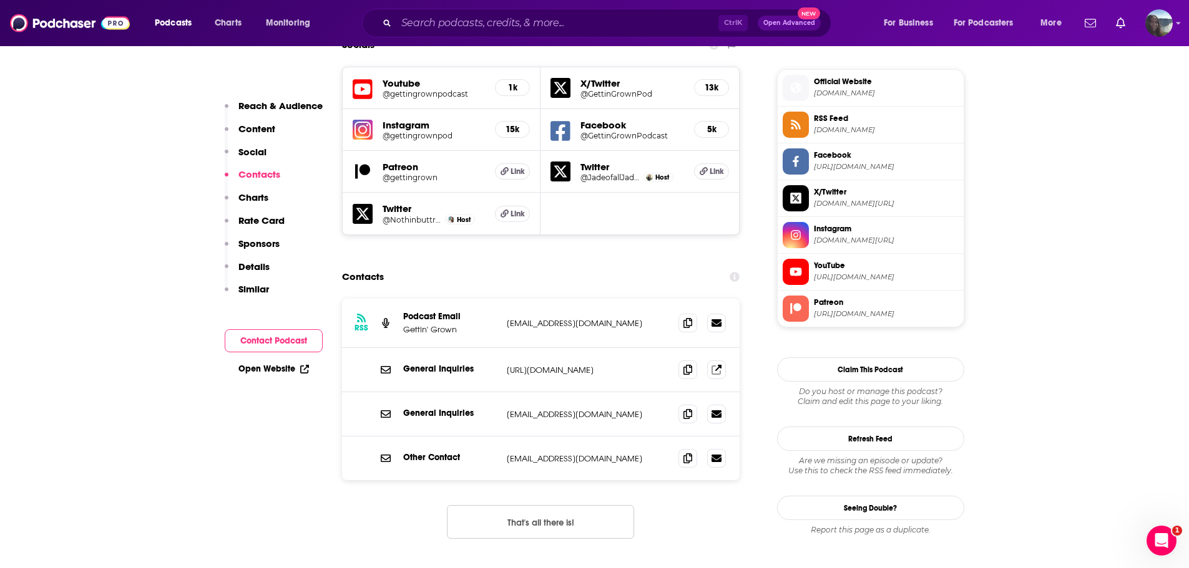
click at [553, 318] on p "[EMAIL_ADDRESS][DOMAIN_NAME]" at bounding box center [588, 323] width 162 height 11
copy div "[EMAIL_ADDRESS][DOMAIN_NAME] [EMAIL_ADDRESS][DOMAIN_NAME]"
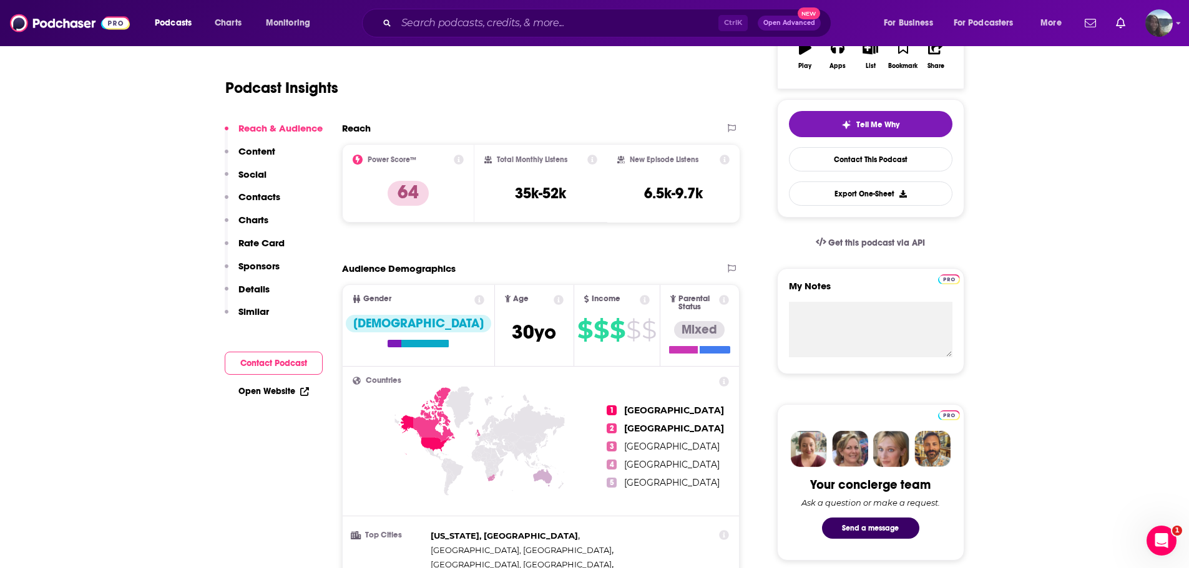
scroll to position [0, 0]
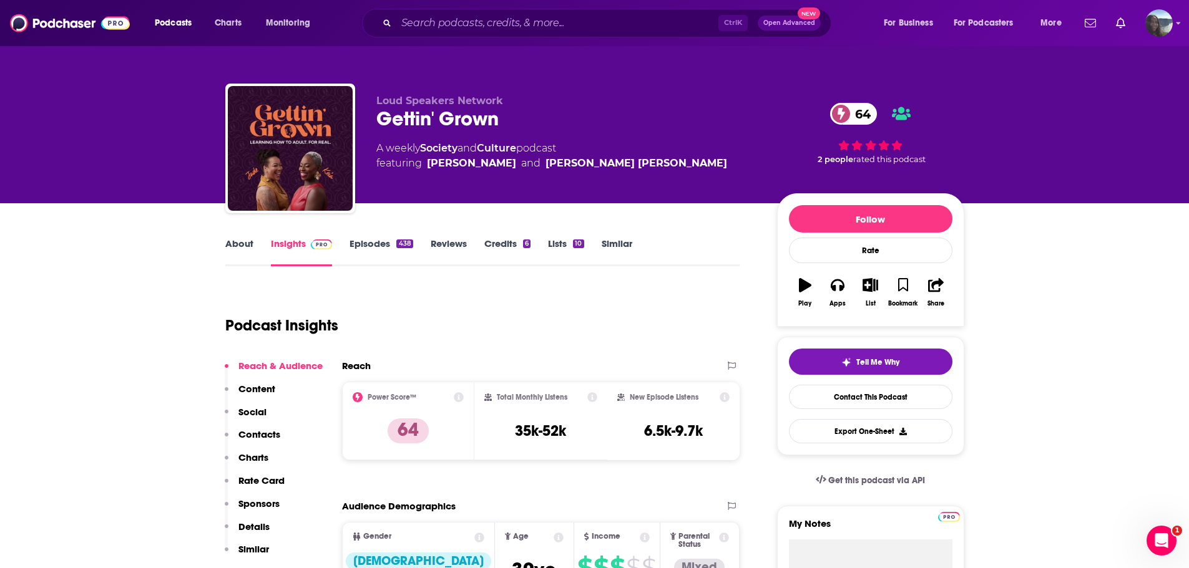
click at [727, 105] on p "Loud Speakers Network" at bounding box center [566, 101] width 381 height 12
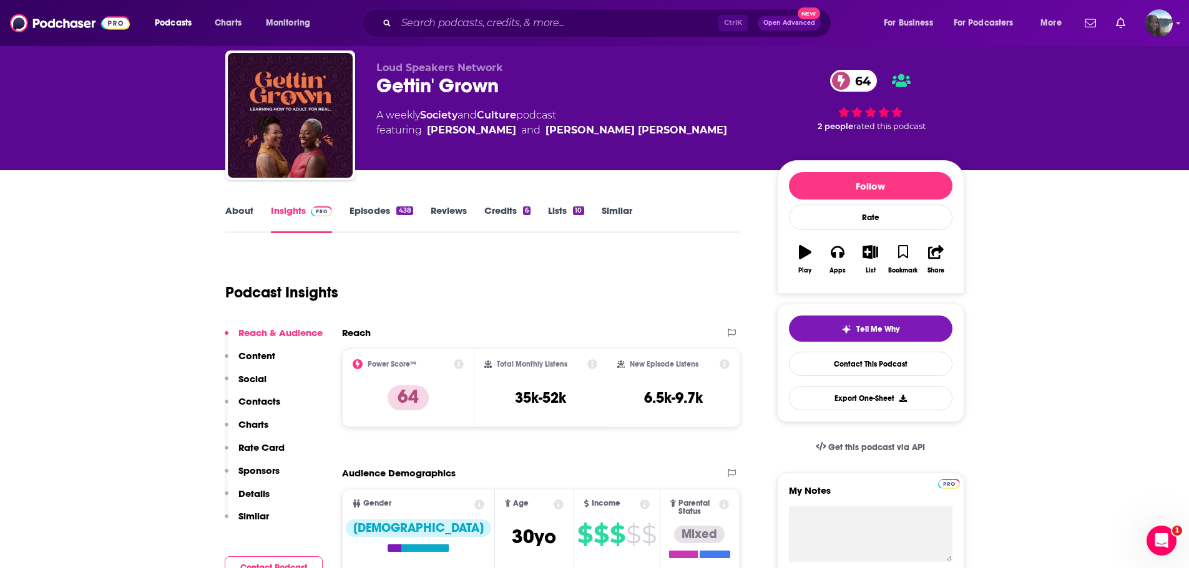
scroll to position [62, 0]
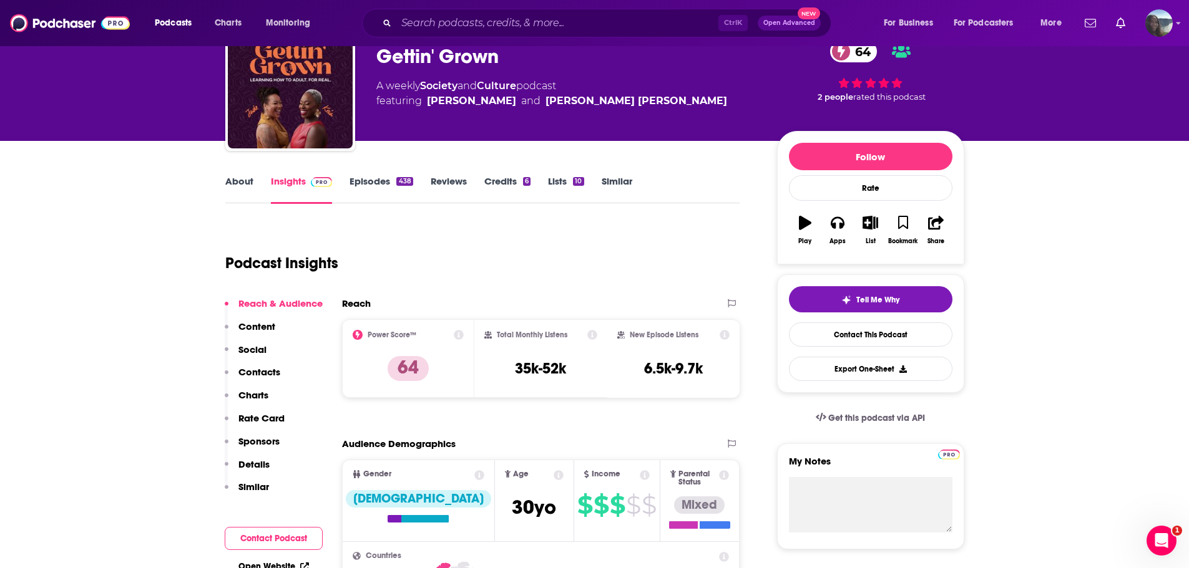
click at [384, 189] on link "Episodes 438" at bounding box center [380, 189] width 63 height 29
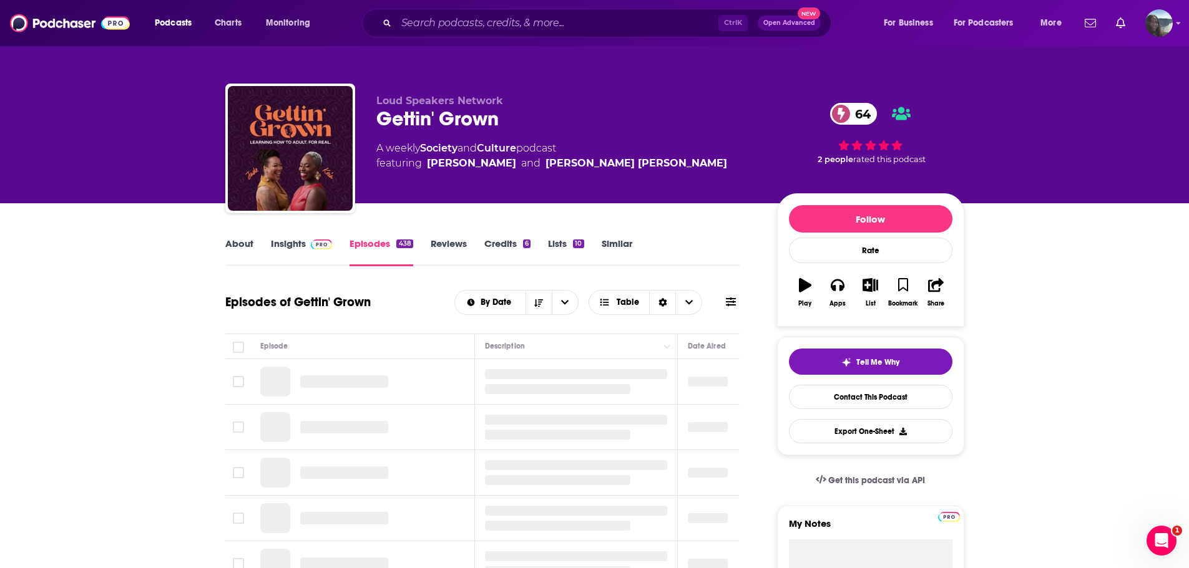
scroll to position [62, 0]
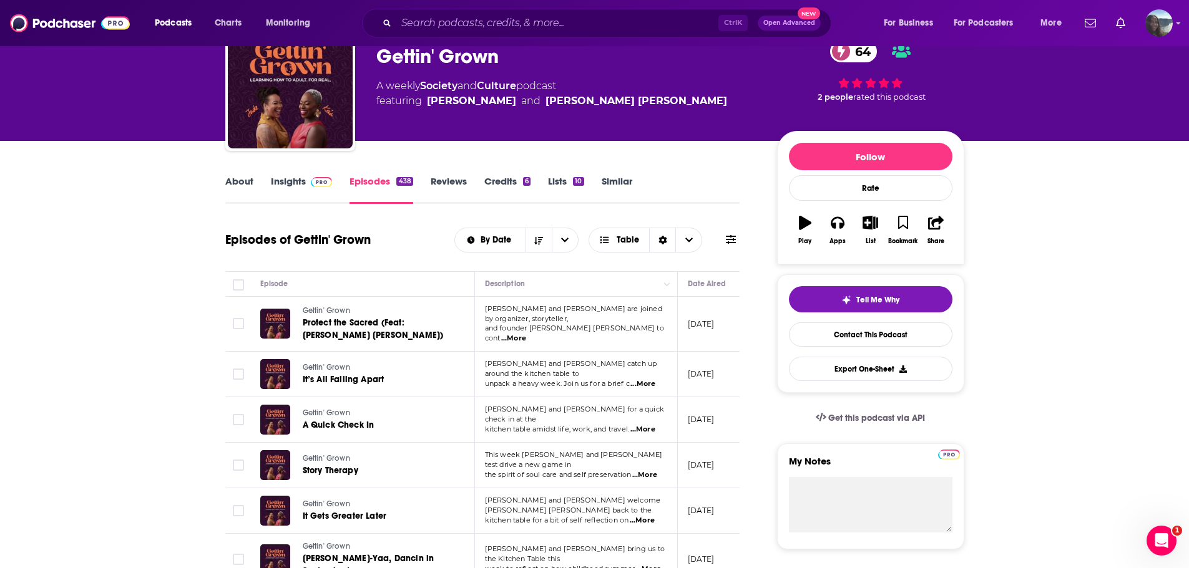
click at [526, 334] on span "...More" at bounding box center [513, 339] width 25 height 10
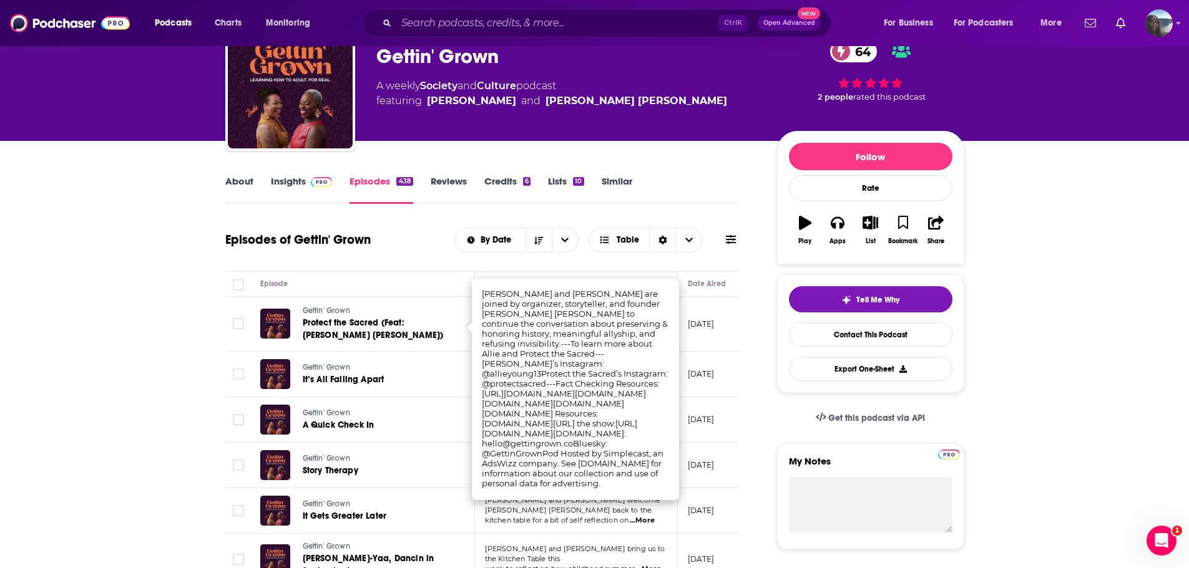
scroll to position [125, 0]
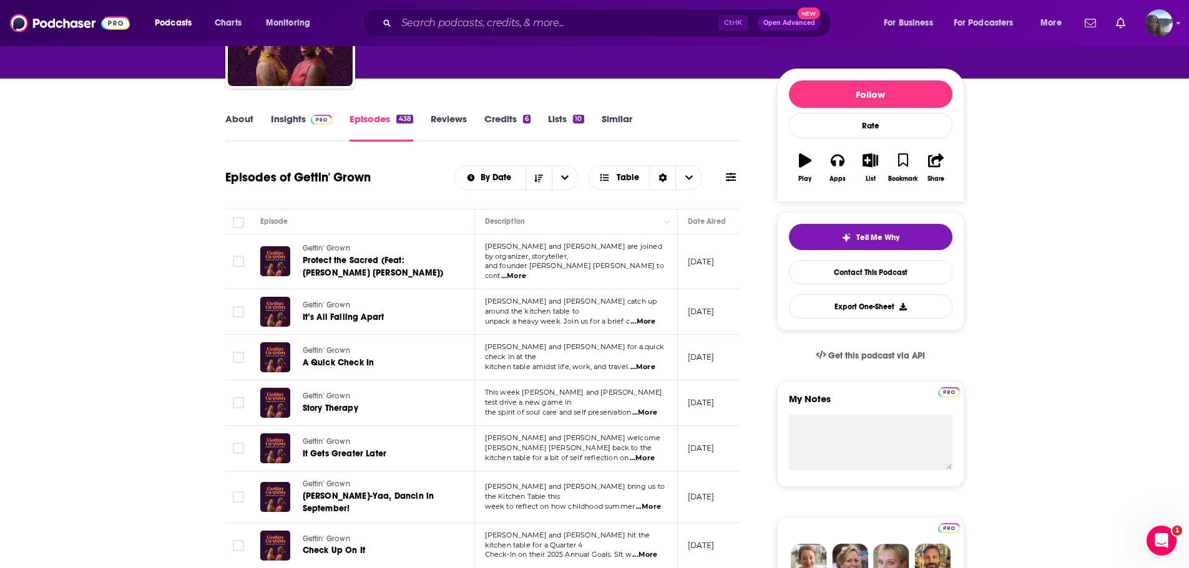
click at [648, 318] on span "...More" at bounding box center [642, 322] width 25 height 10
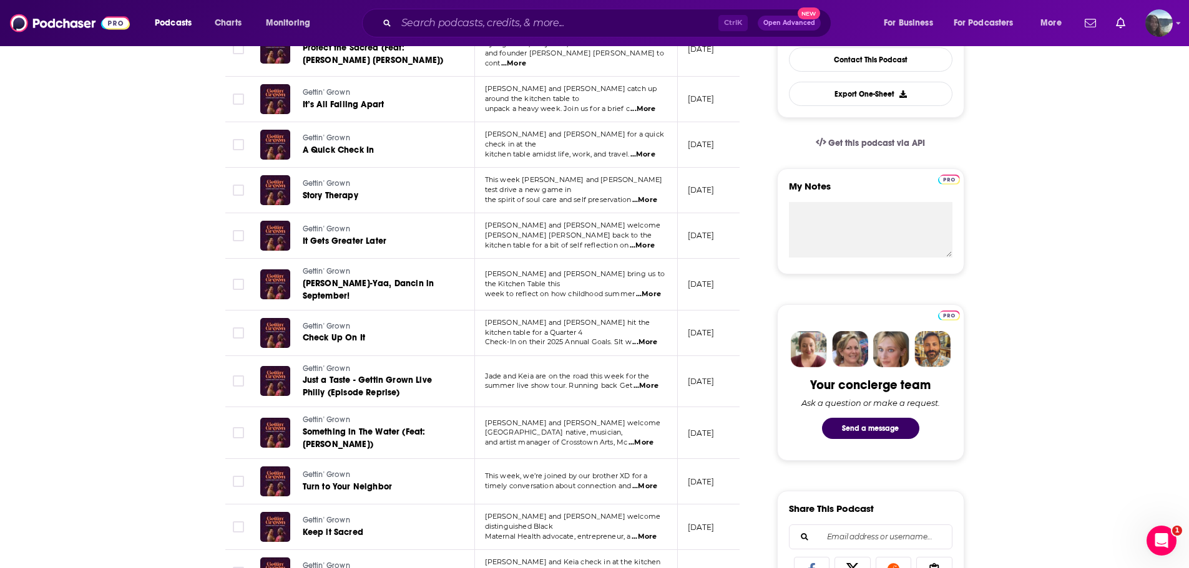
scroll to position [374, 0]
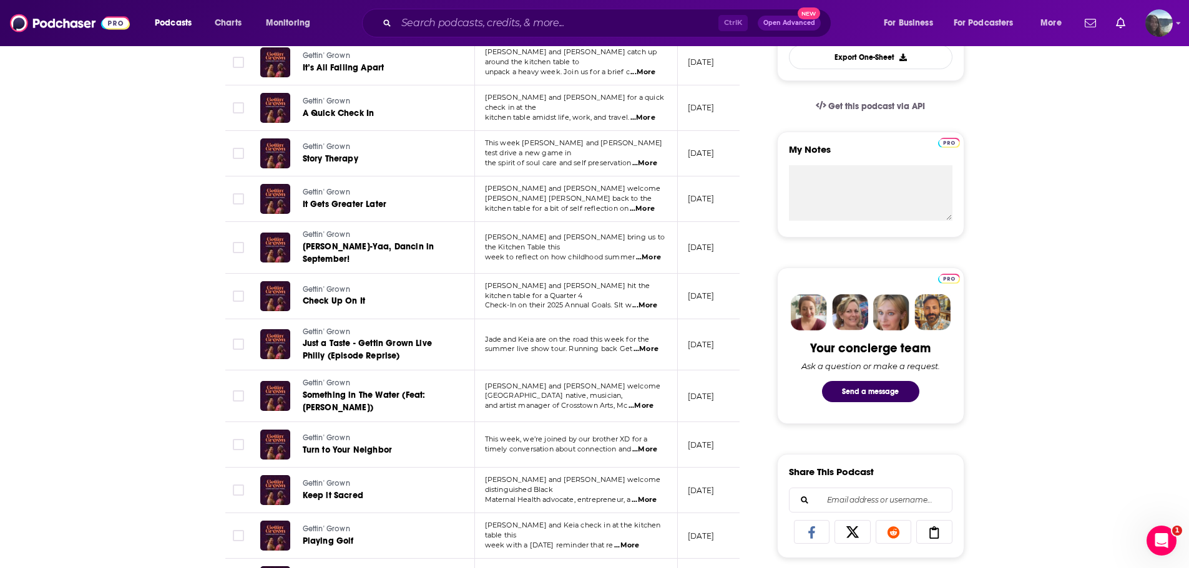
click at [575, 301] on span "Check-In on their 2025 Annual Goals. SIt w" at bounding box center [558, 305] width 147 height 9
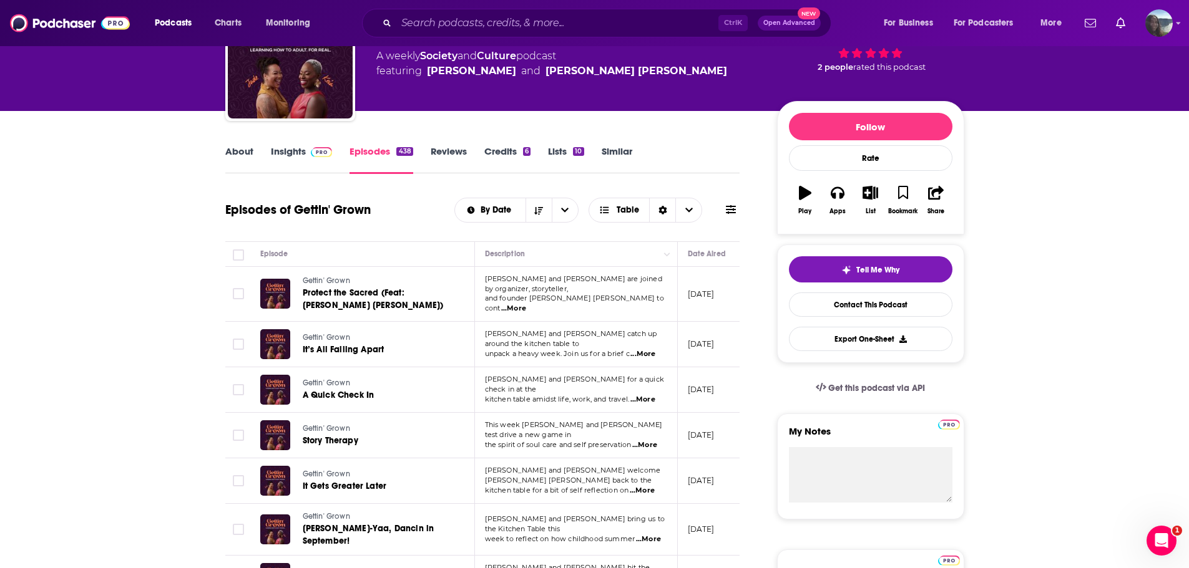
scroll to position [0, 0]
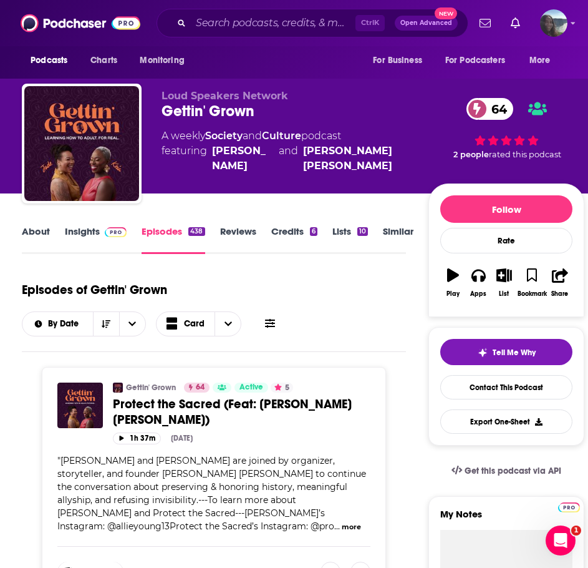
drag, startPoint x: 231, startPoint y: 290, endPoint x: 248, endPoint y: 147, distance: 144.5
click at [231, 290] on div "Episodes of Gettin' Grown By Date Card" at bounding box center [214, 305] width 384 height 62
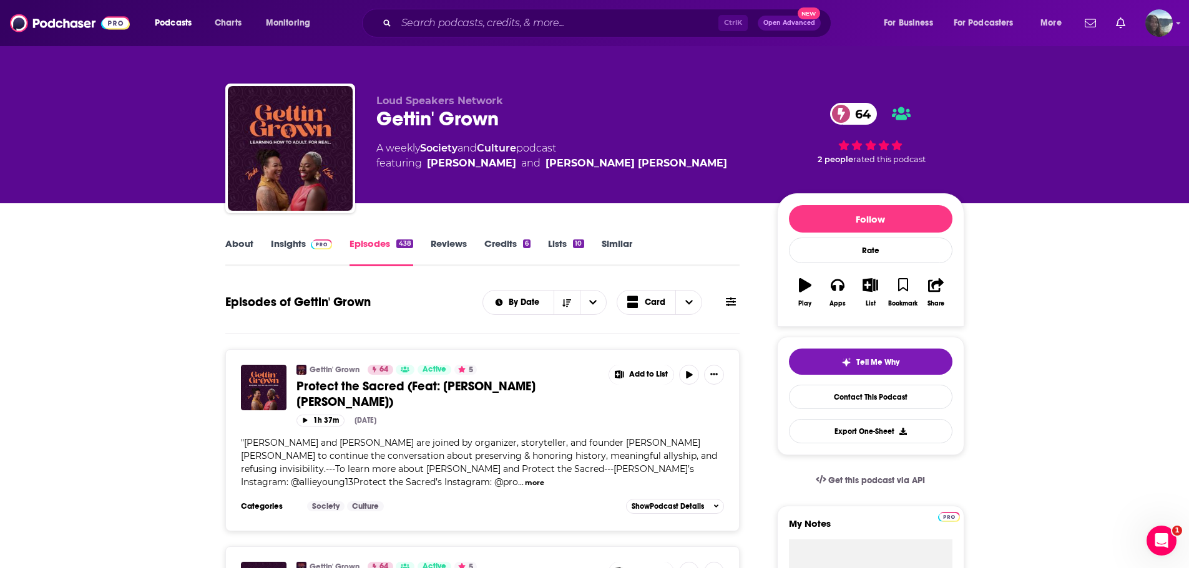
click at [252, 236] on div "About Insights Episodes 438 Reviews Credits 6 Lists 10 Similar" at bounding box center [482, 251] width 515 height 31
click at [246, 242] on link "About" at bounding box center [239, 252] width 28 height 29
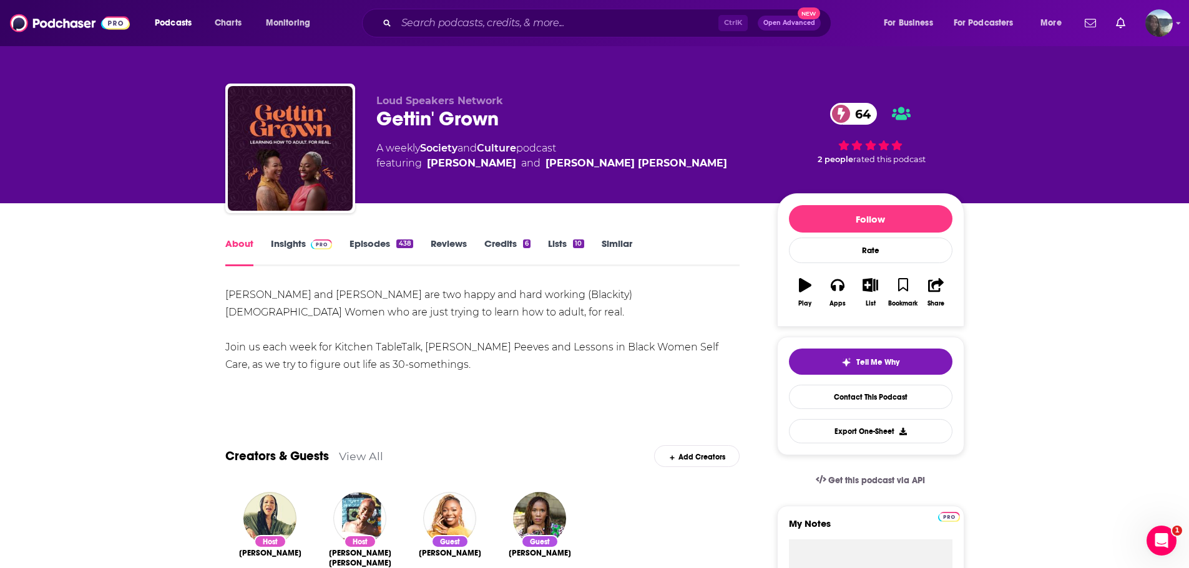
click at [302, 248] on link "Insights" at bounding box center [302, 252] width 62 height 29
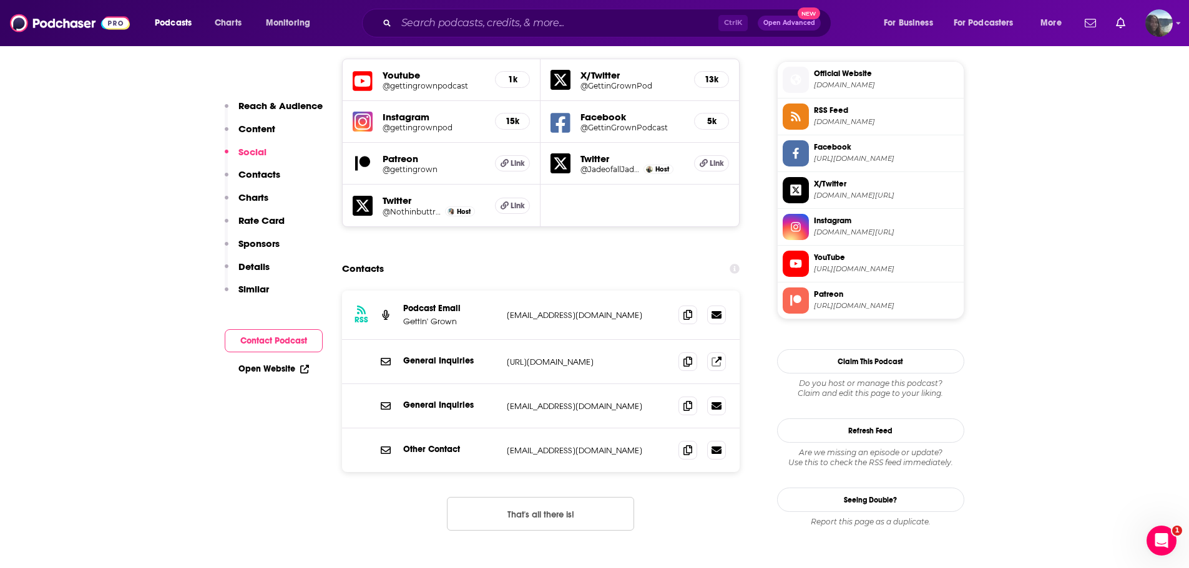
scroll to position [1123, 0]
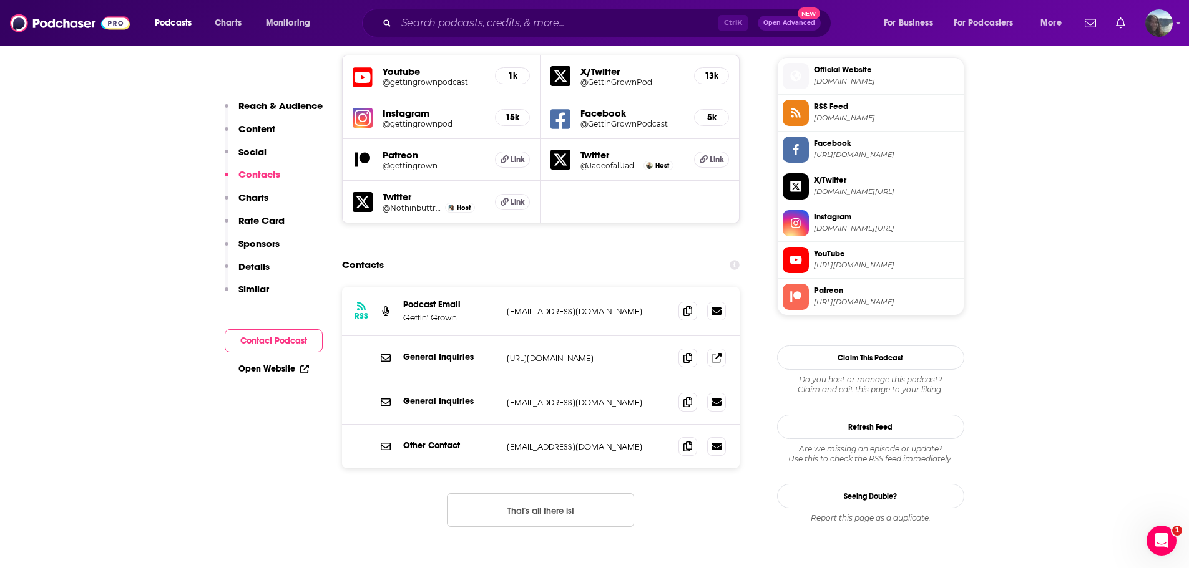
click at [555, 306] on p "tyrellworley@gmail.com" at bounding box center [588, 311] width 162 height 11
click at [689, 306] on icon at bounding box center [687, 311] width 9 height 10
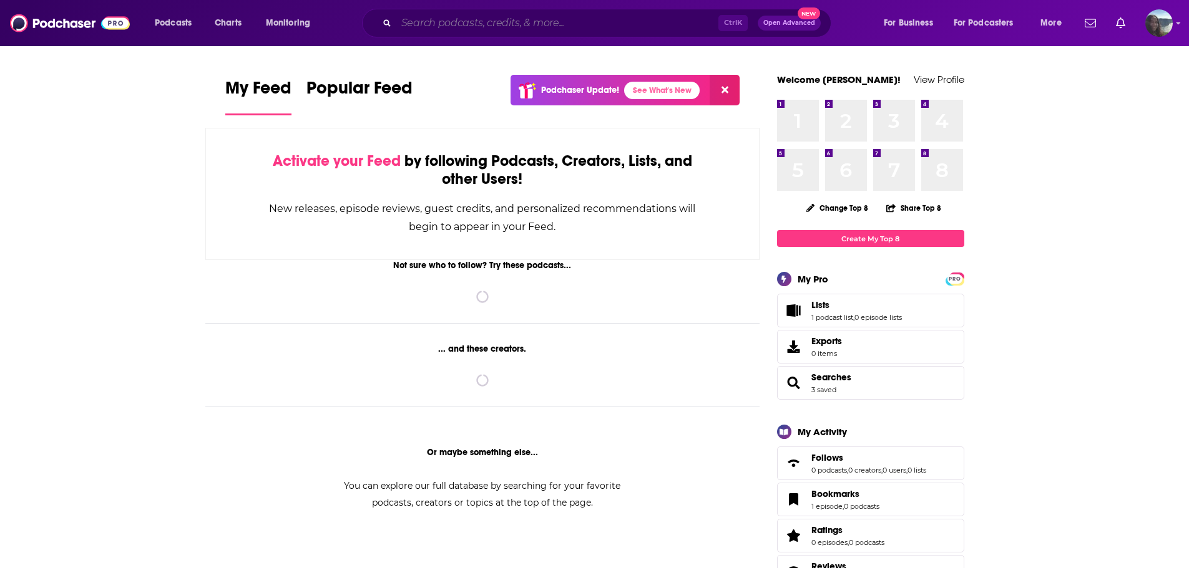
click at [588, 29] on input "Search podcasts, credits, & more..." at bounding box center [557, 23] width 322 height 20
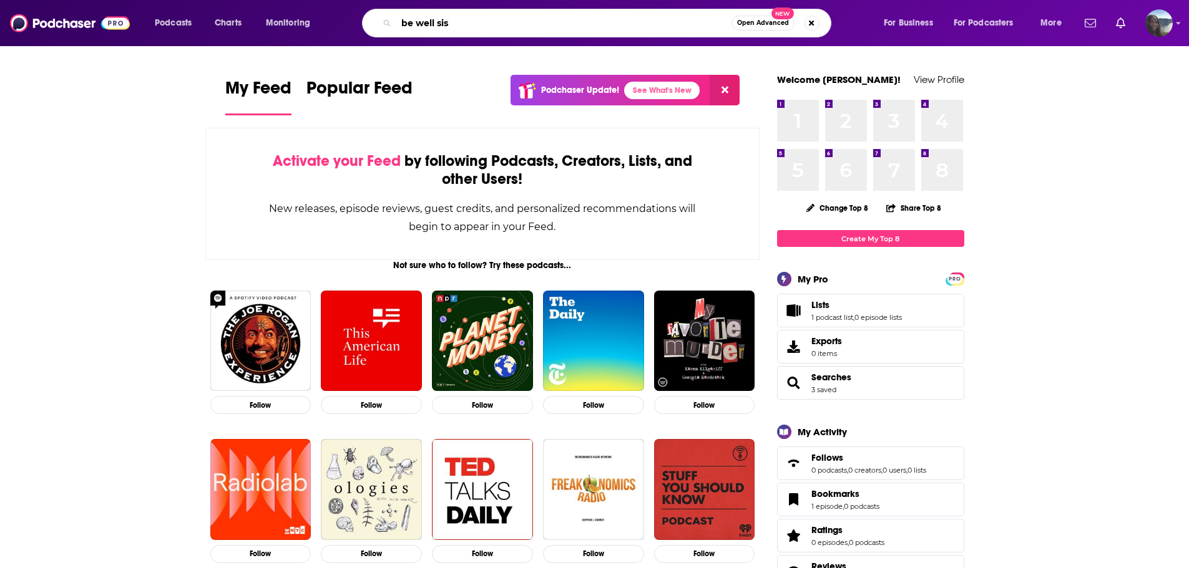
type input "be well sis"
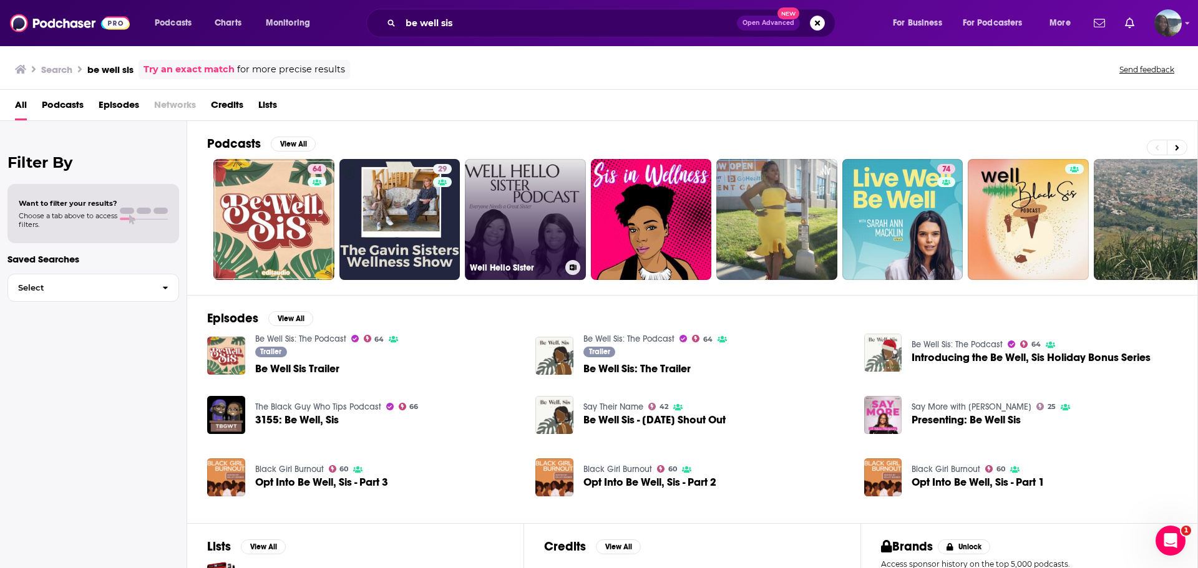
click at [512, 247] on link "Well Hello Sister" at bounding box center [525, 219] width 121 height 121
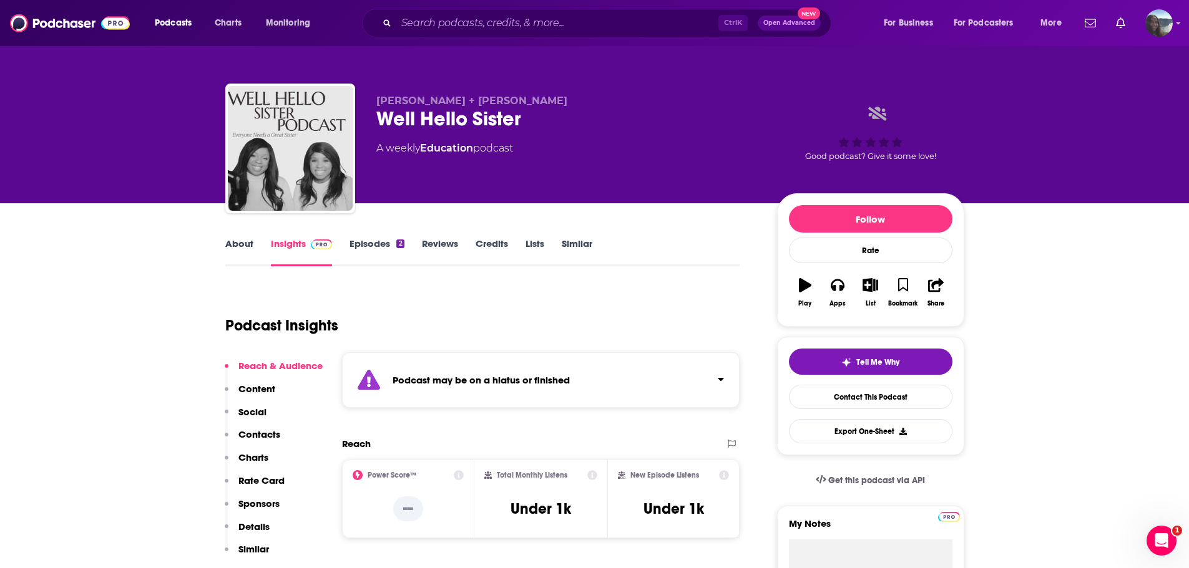
scroll to position [187, 0]
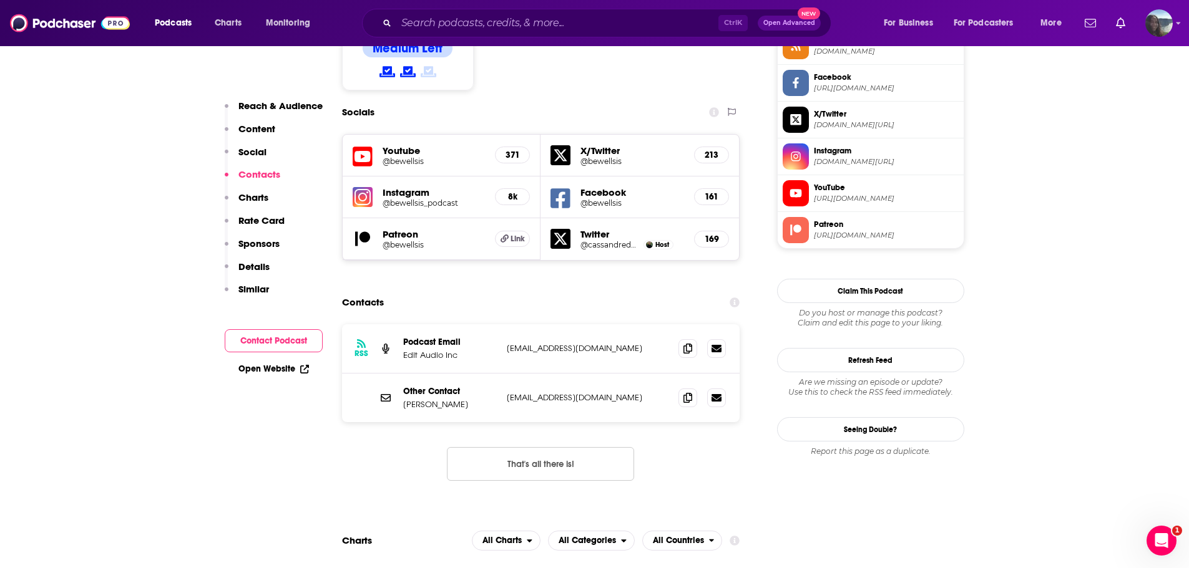
scroll to position [1061, 0]
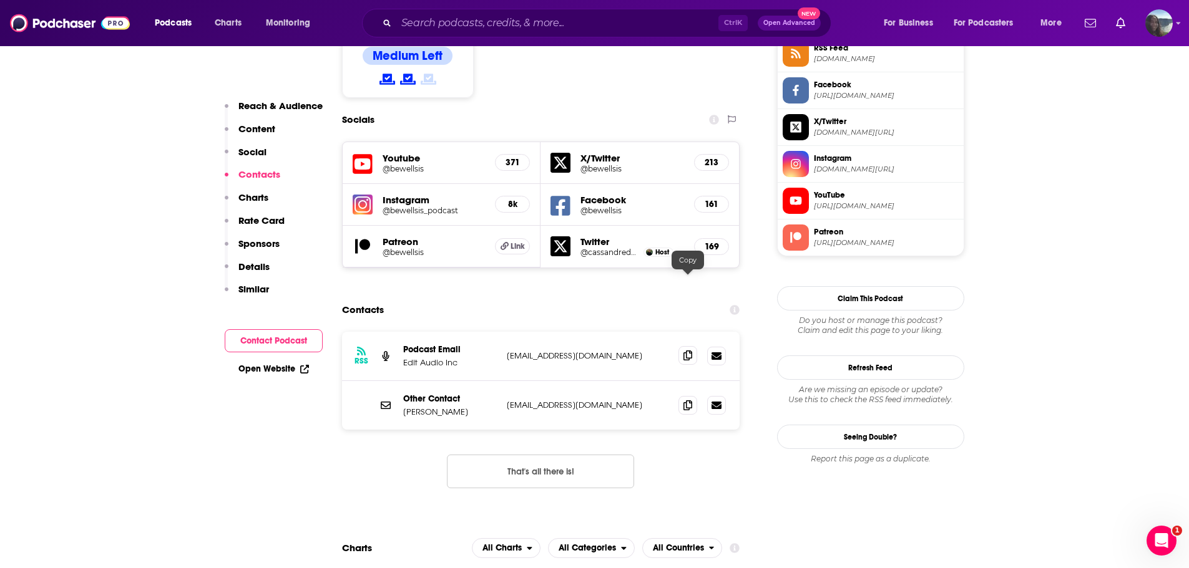
click at [692, 351] on icon at bounding box center [687, 356] width 9 height 10
